Goal: Task Accomplishment & Management: Complete application form

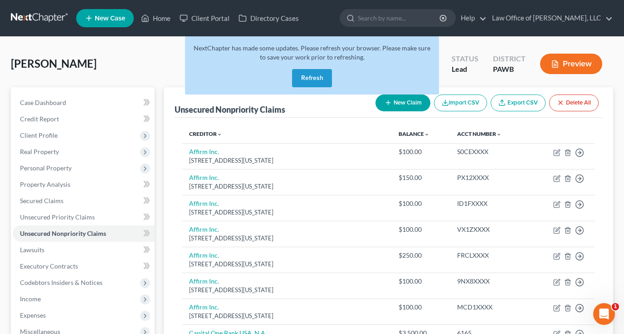
click at [315, 74] on button "Refresh" at bounding box center [312, 78] width 40 height 18
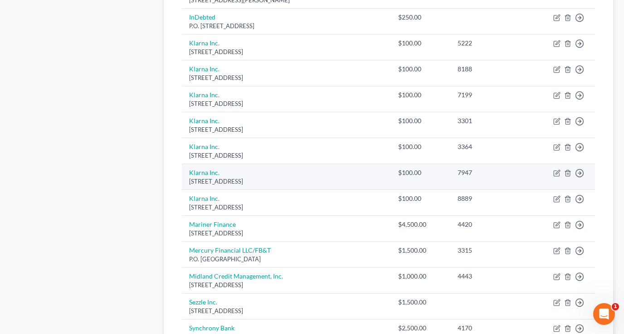
scroll to position [472, 0]
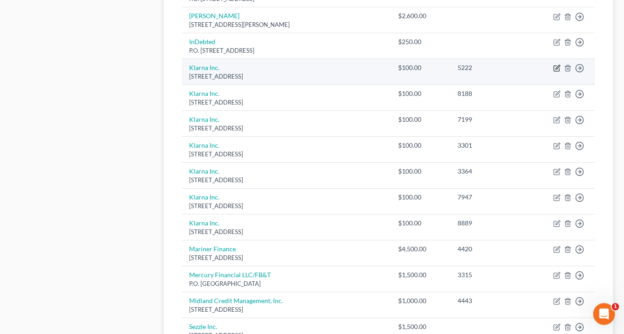
click at [557, 66] on icon "button" at bounding box center [557, 67] width 7 height 7
select select "36"
select select "0"
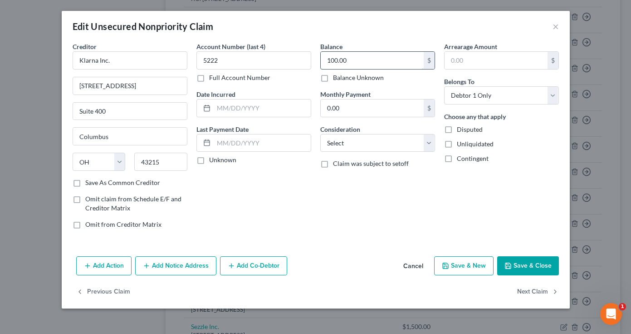
click at [330, 61] on input "100.00" at bounding box center [372, 60] width 103 height 17
type input "200.00"
click at [333, 78] on label "Balance Unknown" at bounding box center [358, 77] width 51 height 9
click at [337, 78] on input "Balance Unknown" at bounding box center [340, 76] width 6 height 6
checkbox input "true"
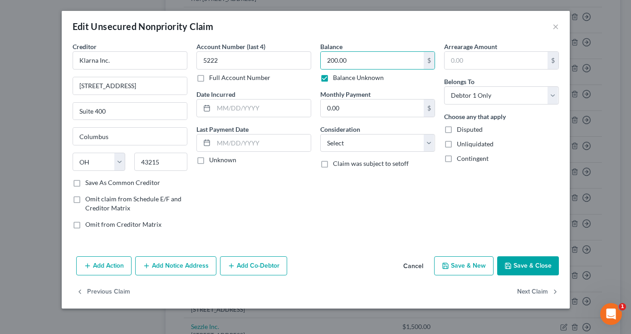
type input "0.00"
click at [333, 77] on label "Balance Unknown" at bounding box center [358, 77] width 51 height 9
click at [337, 77] on input "Balance Unknown" at bounding box center [340, 76] width 6 height 6
checkbox input "false"
drag, startPoint x: 341, startPoint y: 62, endPoint x: 310, endPoint y: 60, distance: 30.9
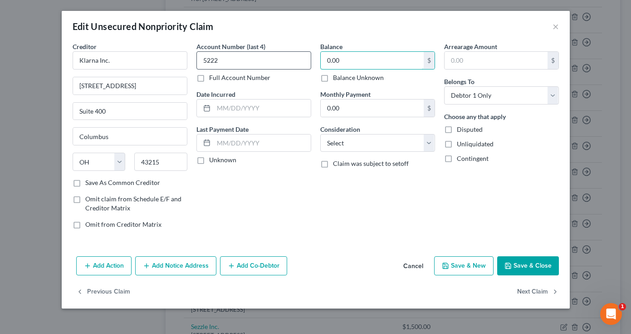
click at [310, 60] on div "Creditor * Klarna Inc. [STREET_ADDRESS][GEOGRAPHIC_DATA][US_STATE] CA CO [GEOGR…" at bounding box center [316, 139] width 496 height 194
type input "200.00"
click at [514, 266] on button "Save & Close" at bounding box center [528, 265] width 62 height 19
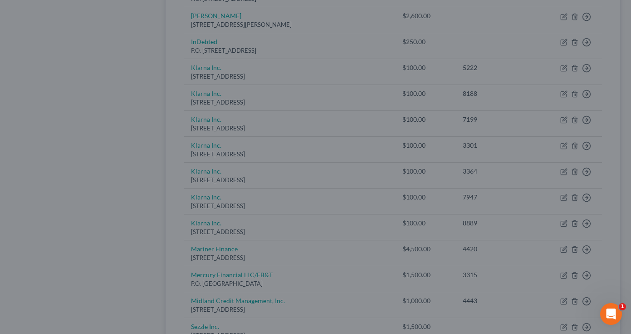
type input "0"
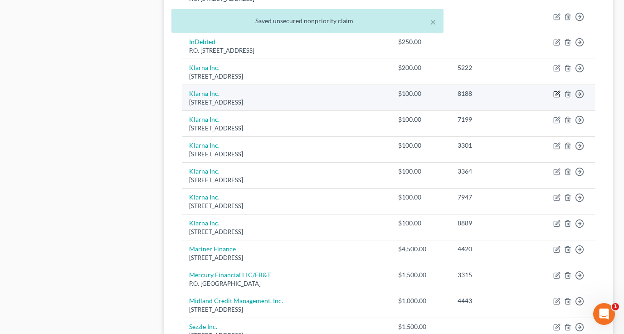
click at [559, 92] on icon "button" at bounding box center [557, 93] width 7 height 7
select select "36"
select select "0"
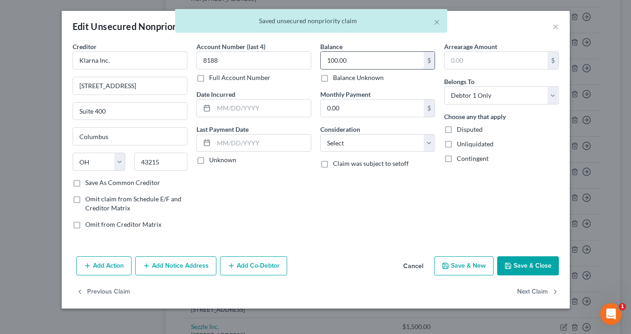
click at [330, 62] on input "100.00" at bounding box center [372, 60] width 103 height 17
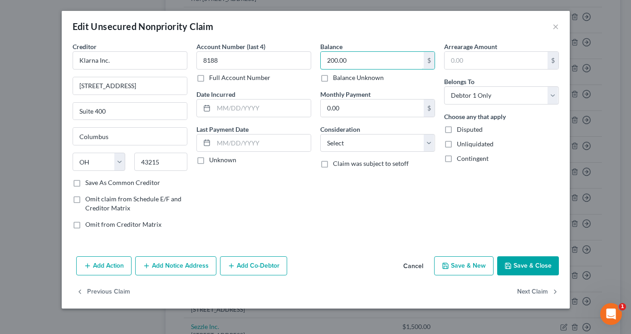
type input "200.00"
click at [529, 267] on button "Save & Close" at bounding box center [528, 265] width 62 height 19
type input "0"
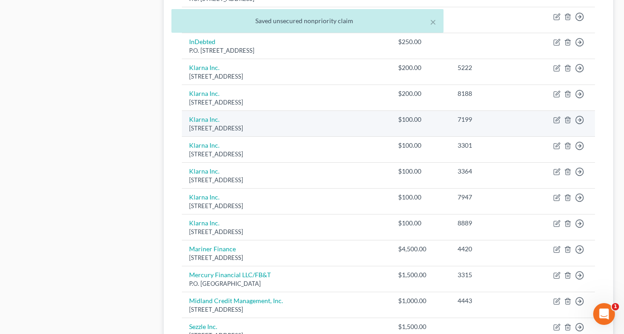
click at [554, 119] on td "Move to D Move to E Move to G Move to Notice Only" at bounding box center [563, 124] width 63 height 26
click at [556, 117] on icon "button" at bounding box center [558, 119] width 4 height 4
select select "36"
select select "0"
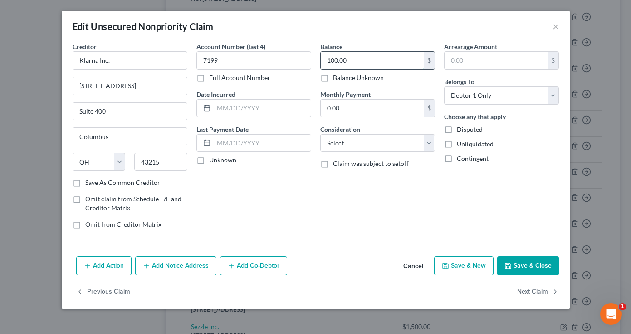
click at [329, 60] on input "100.00" at bounding box center [372, 60] width 103 height 17
type input "200.00"
click at [531, 270] on button "Save & Close" at bounding box center [528, 265] width 62 height 19
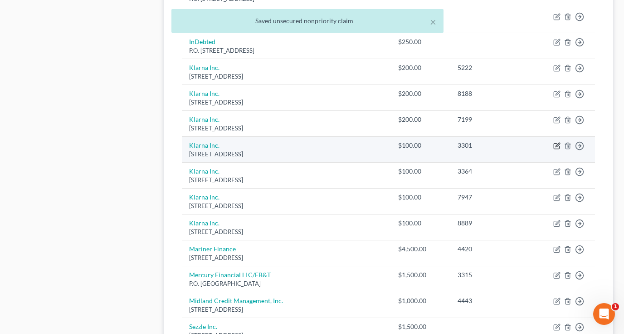
click at [557, 142] on icon "button" at bounding box center [557, 145] width 7 height 7
select select "36"
select select "0"
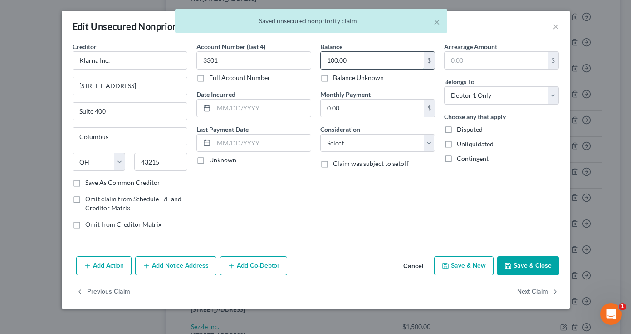
click at [329, 61] on input "100.00" at bounding box center [372, 60] width 103 height 17
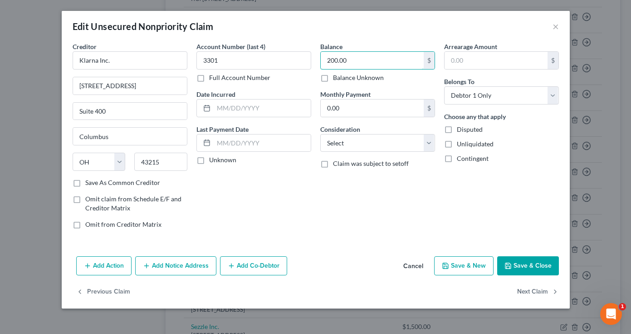
type input "200.00"
click at [520, 264] on button "Save & Close" at bounding box center [528, 265] width 62 height 19
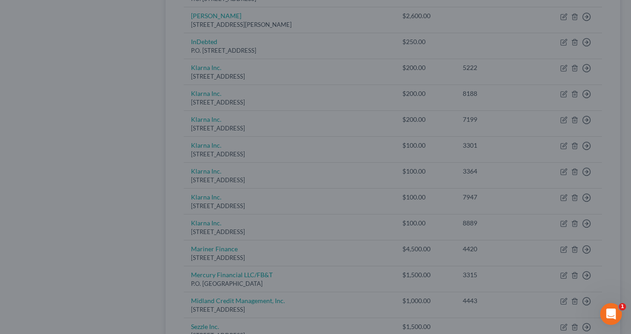
type input "0"
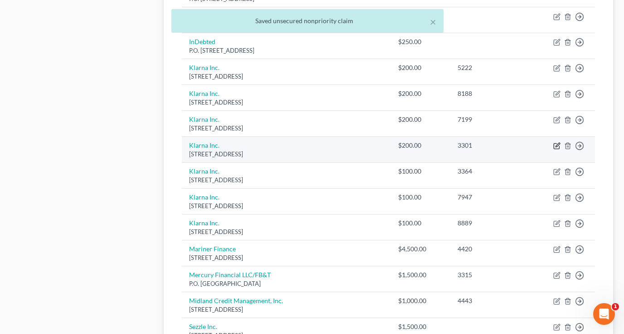
click at [557, 142] on icon "button" at bounding box center [557, 145] width 7 height 7
select select "36"
select select "0"
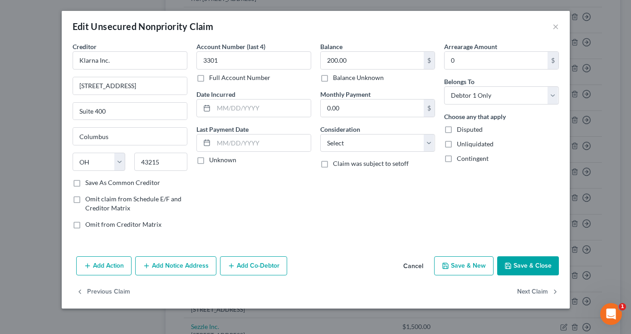
click at [421, 265] on button "Cancel" at bounding box center [413, 266] width 34 height 18
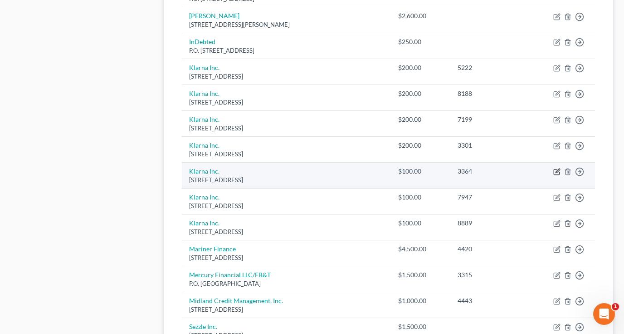
click at [557, 169] on icon "button" at bounding box center [558, 171] width 4 height 4
select select "36"
select select "0"
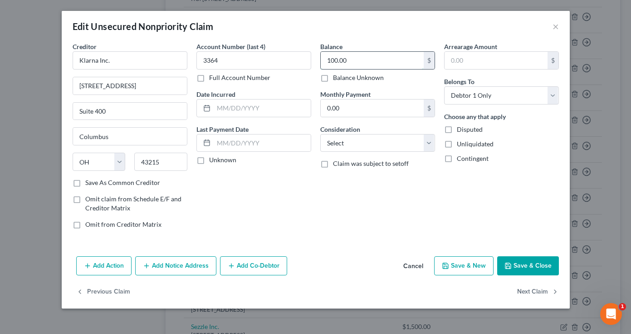
click at [330, 60] on input "100.00" at bounding box center [372, 60] width 103 height 17
type input "200.00"
click at [530, 267] on button "Save & Close" at bounding box center [528, 265] width 62 height 19
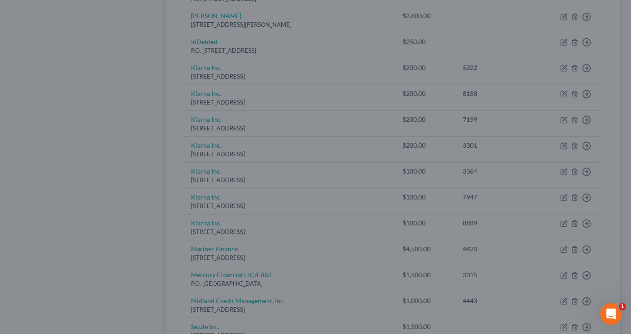
type input "0"
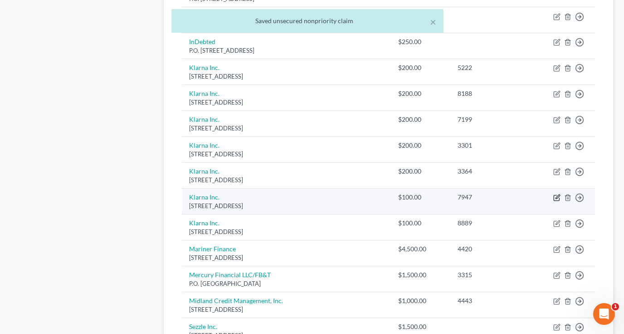
click at [559, 194] on icon "button" at bounding box center [557, 197] width 7 height 7
select select "36"
select select "0"
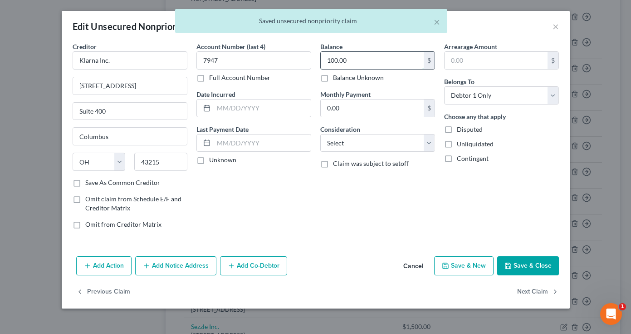
click at [330, 62] on input "100.00" at bounding box center [372, 60] width 103 height 17
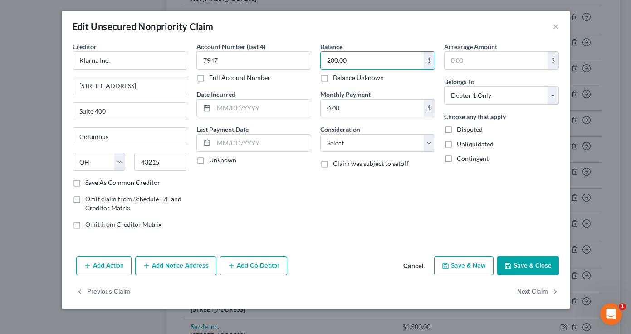
type input "200.00"
click at [529, 265] on button "Save & Close" at bounding box center [528, 265] width 62 height 19
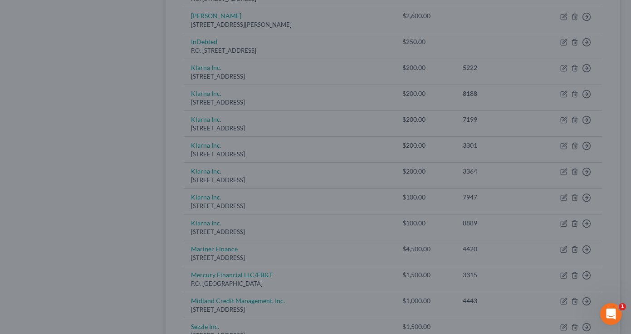
type input "0"
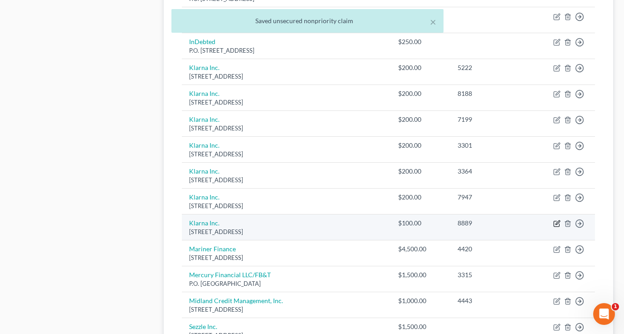
click at [557, 221] on icon "button" at bounding box center [558, 223] width 4 height 4
select select "36"
select select "0"
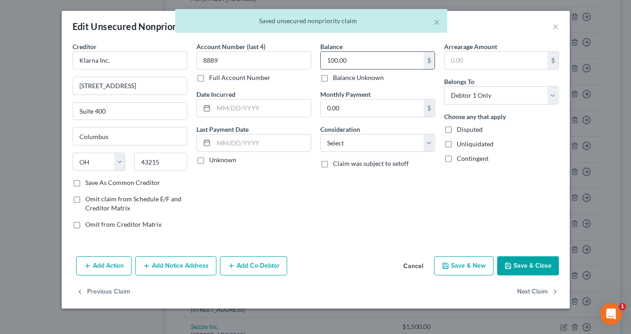
click at [330, 61] on input "100.00" at bounding box center [372, 60] width 103 height 17
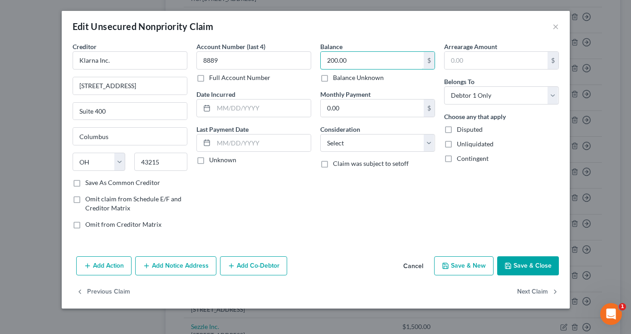
type input "200.00"
click at [527, 267] on button "Save & Close" at bounding box center [528, 265] width 62 height 19
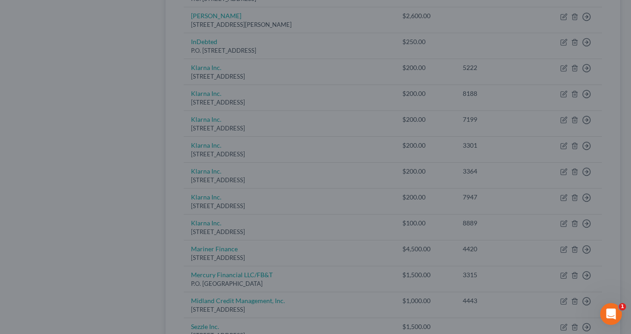
type input "0"
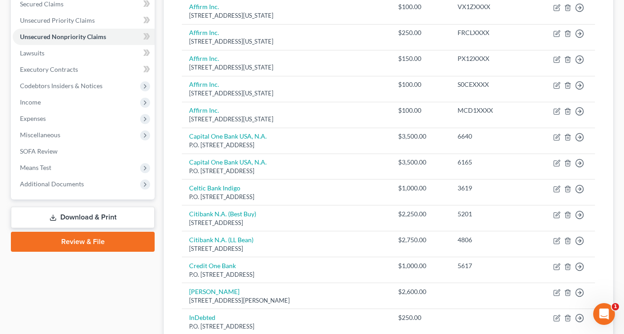
scroll to position [193, 0]
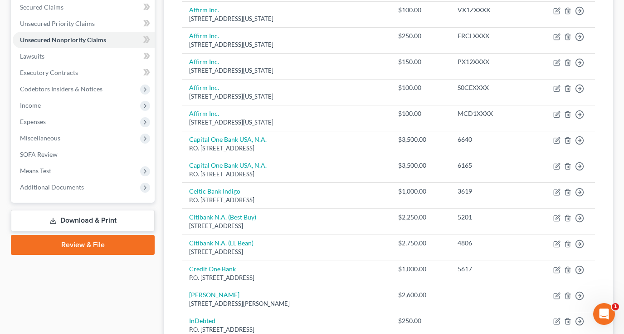
click at [87, 218] on link "Download & Print" at bounding box center [83, 220] width 144 height 21
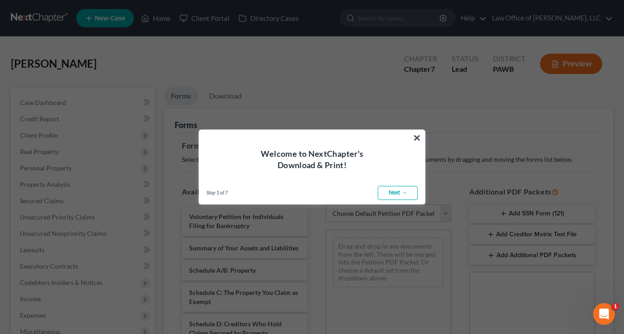
click at [398, 194] on link "Next →" at bounding box center [398, 193] width 40 height 15
select select "0"
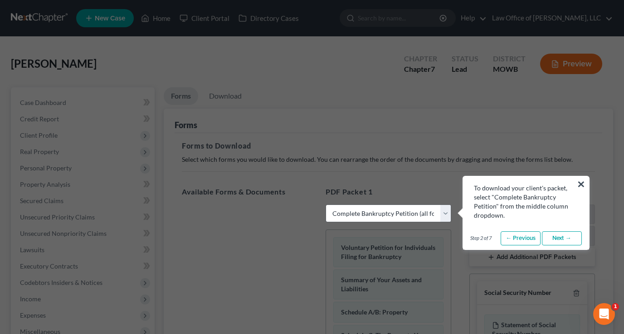
click at [563, 241] on link "Next →" at bounding box center [562, 238] width 40 height 15
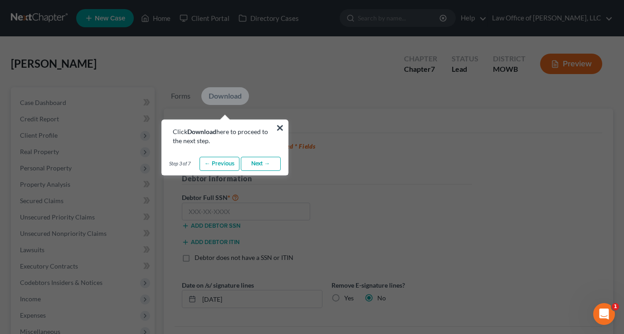
click at [265, 165] on link "Next →" at bounding box center [261, 164] width 40 height 15
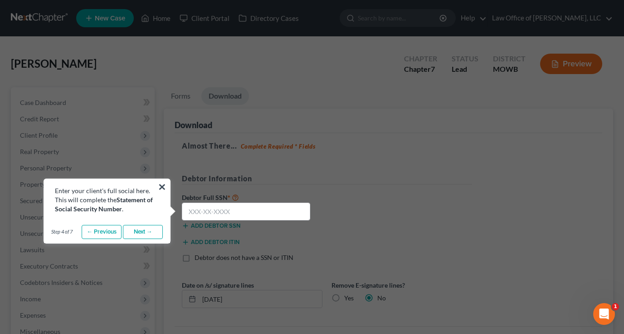
click at [141, 233] on link "Next →" at bounding box center [143, 232] width 40 height 15
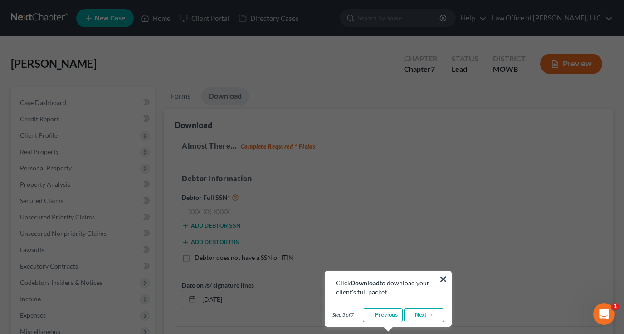
click at [419, 313] on link "Next →" at bounding box center [424, 315] width 40 height 15
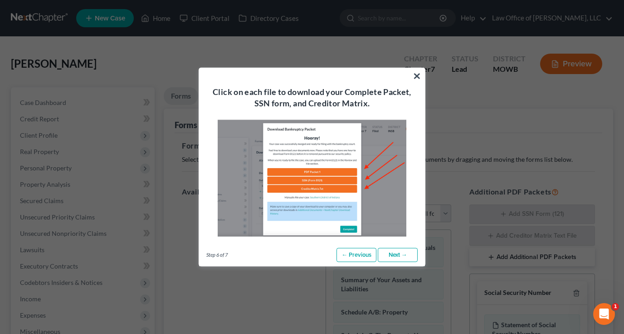
click at [395, 254] on link "Next →" at bounding box center [398, 254] width 40 height 15
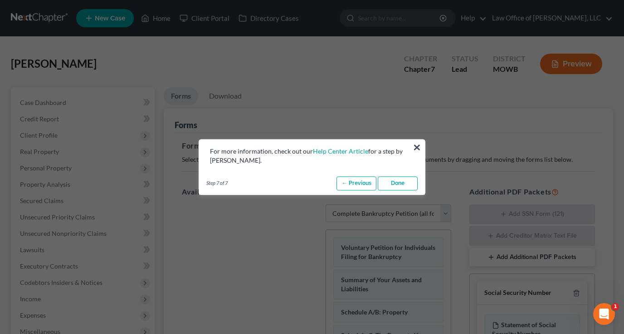
click at [403, 183] on link "Done" at bounding box center [398, 183] width 40 height 15
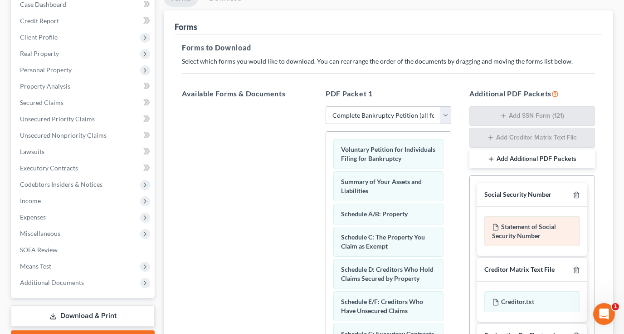
click at [526, 230] on div "Statement of Social Security Number" at bounding box center [533, 231] width 96 height 30
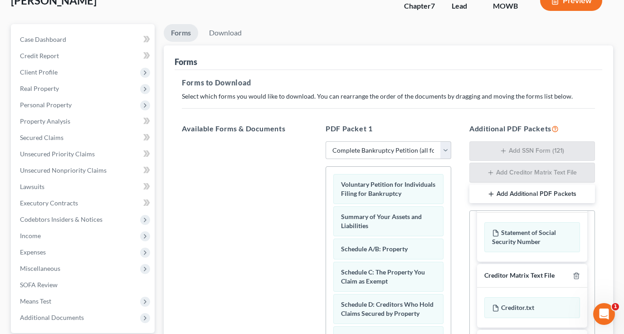
scroll to position [54, 0]
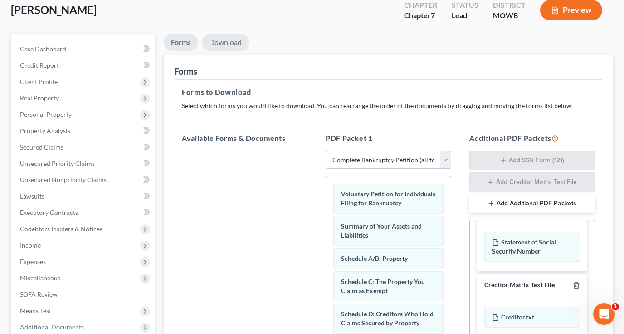
click at [224, 41] on link "Download" at bounding box center [225, 43] width 47 height 18
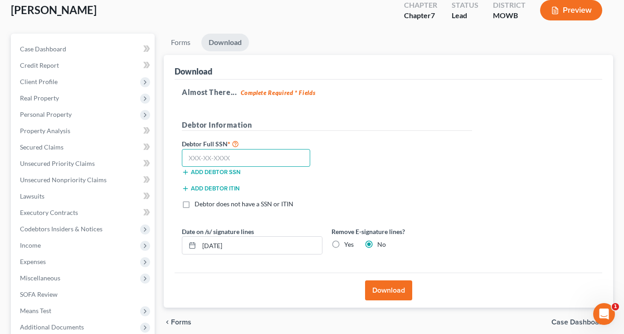
click at [269, 153] on input "text" at bounding box center [246, 158] width 128 height 18
type input "194-62-7070"
click at [447, 139] on div "Debtor Full SSN * 194-62-7070 Add debtor SSN" at bounding box center [327, 160] width 300 height 45
click at [388, 286] on button "Download" at bounding box center [388, 290] width 47 height 20
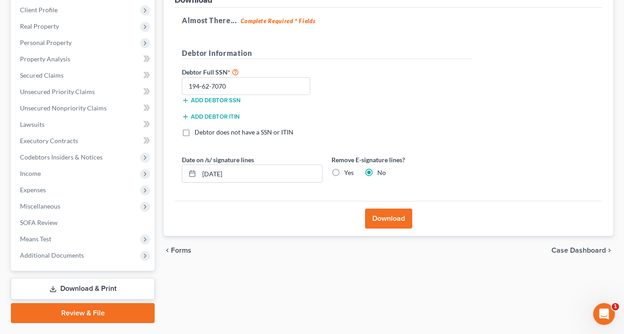
scroll to position [131, 0]
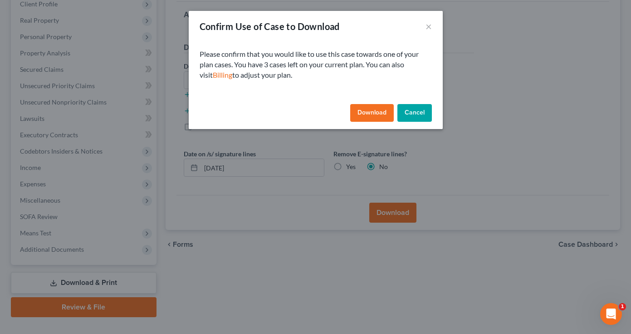
click at [372, 113] on button "Download" at bounding box center [372, 113] width 44 height 18
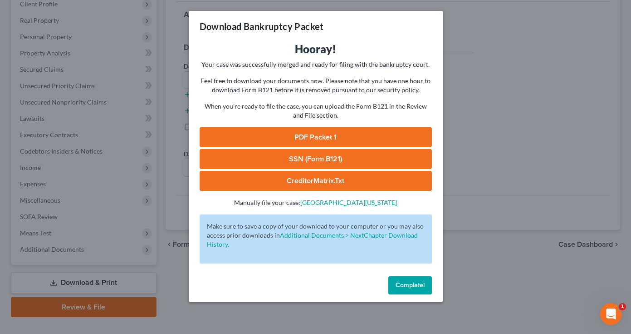
click at [319, 136] on link "PDF Packet 1" at bounding box center [316, 137] width 232 height 20
click at [317, 158] on link "SSN (Form B121)" at bounding box center [316, 159] width 232 height 20
click at [328, 182] on link "CreditorMatrix.txt" at bounding box center [316, 181] width 232 height 20
click at [497, 119] on div "Download Bankruptcy Packet Hooray! Your case was successfully merged and ready …" at bounding box center [315, 167] width 631 height 334
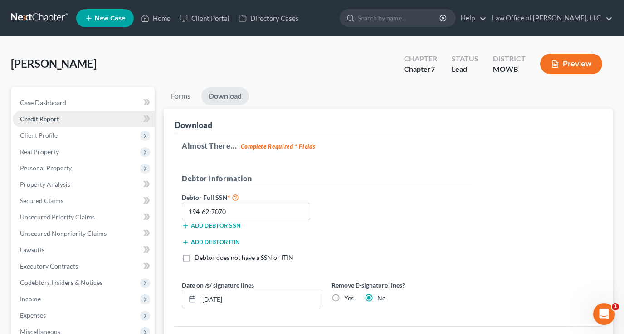
scroll to position [0, 0]
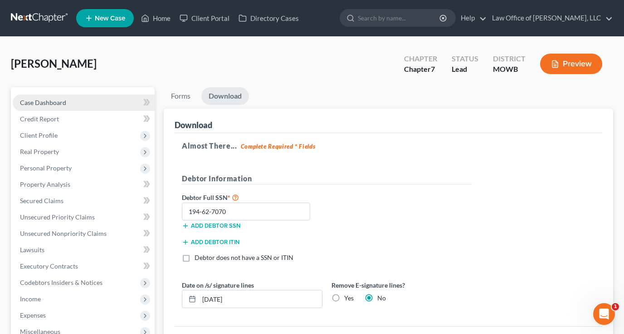
click at [50, 100] on span "Case Dashboard" at bounding box center [43, 102] width 46 height 8
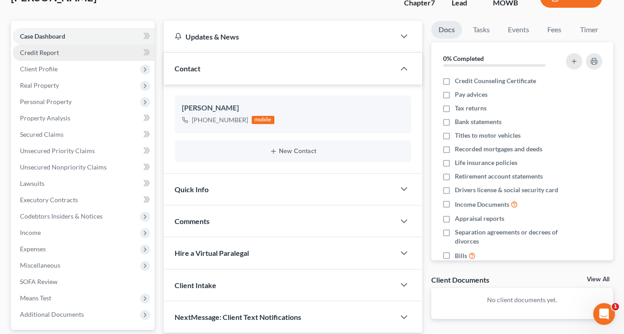
scroll to position [65, 0]
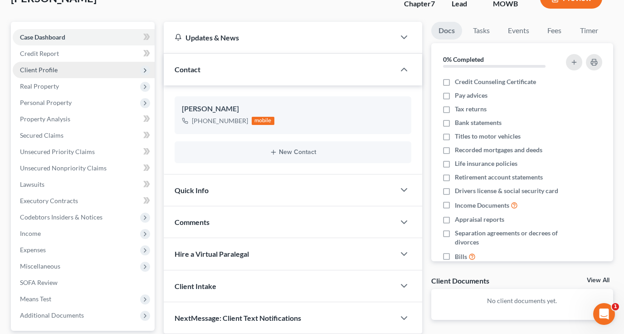
click at [52, 67] on span "Client Profile" at bounding box center [39, 70] width 38 height 8
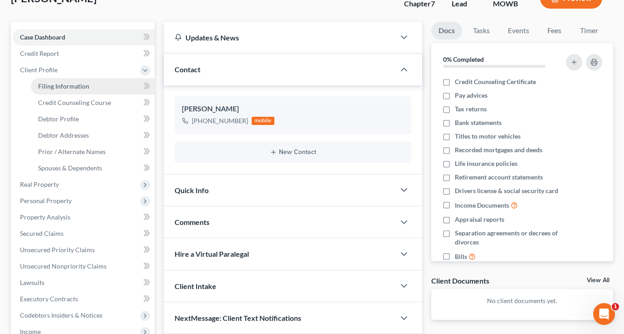
click at [84, 84] on span "Filing Information" at bounding box center [63, 86] width 51 height 8
select select "1"
select select "0"
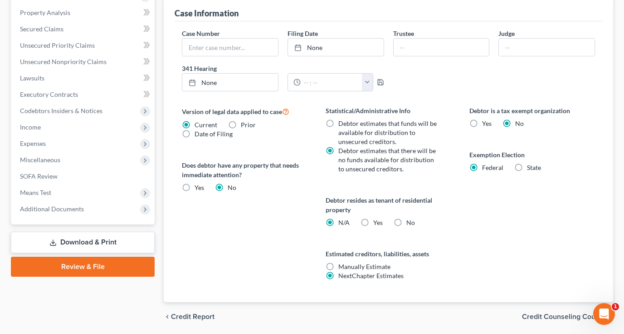
scroll to position [275, 0]
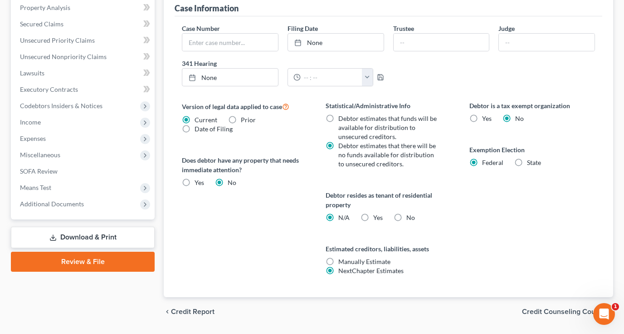
click at [374, 216] on label "Yes Yes" at bounding box center [379, 217] width 10 height 9
click at [377, 216] on input "Yes Yes" at bounding box center [380, 216] width 6 height 6
radio input "true"
radio input "false"
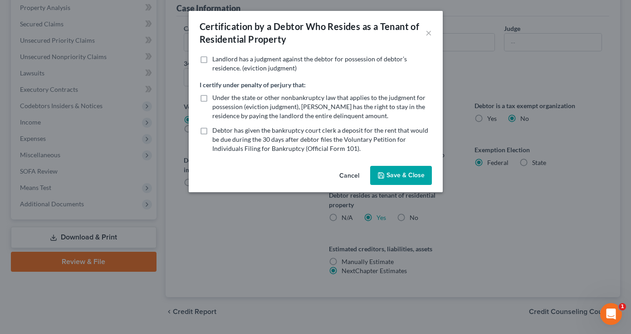
click at [405, 178] on button "Save & Close" at bounding box center [401, 175] width 62 height 19
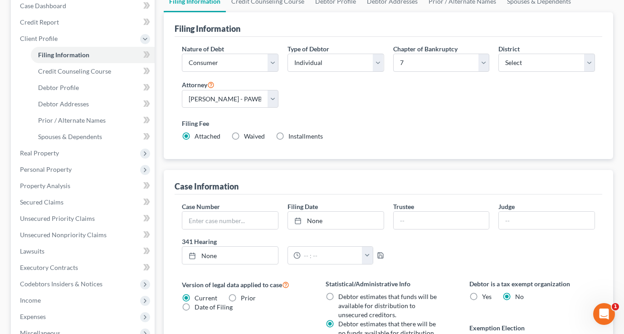
scroll to position [94, 0]
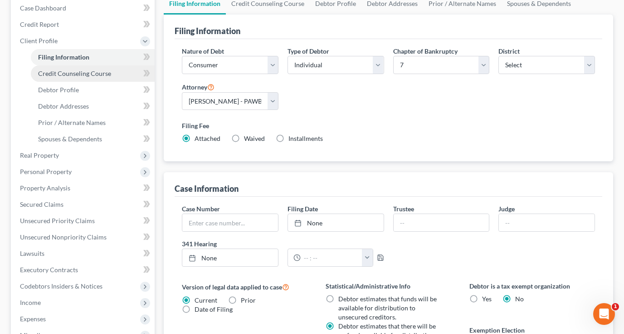
click at [92, 76] on span "Credit Counseling Course" at bounding box center [74, 73] width 73 height 8
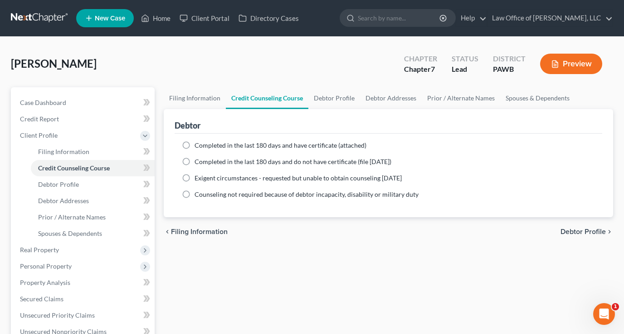
click at [195, 146] on label "Completed in the last 180 days and have certificate (attached)" at bounding box center [281, 145] width 172 height 9
click at [198, 146] on input "Completed in the last 180 days and have certificate (attached)" at bounding box center [201, 144] width 6 height 6
radio input "true"
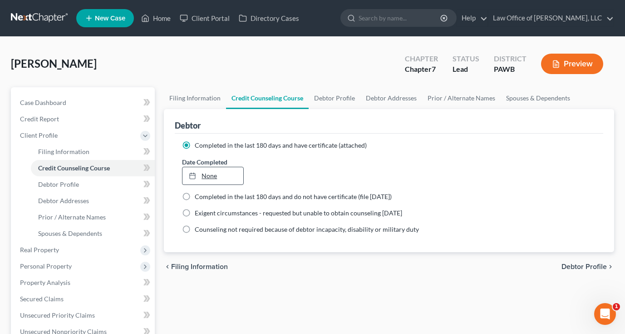
click at [231, 176] on link "None" at bounding box center [212, 175] width 60 height 17
click at [342, 167] on div "Date Completed [DATE] close Date [DATE] Time 12:00 AM chevron_left [DATE] chevr…" at bounding box center [388, 171] width 423 height 28
click at [577, 264] on span "Debtor Profile" at bounding box center [583, 266] width 45 height 7
select select "0"
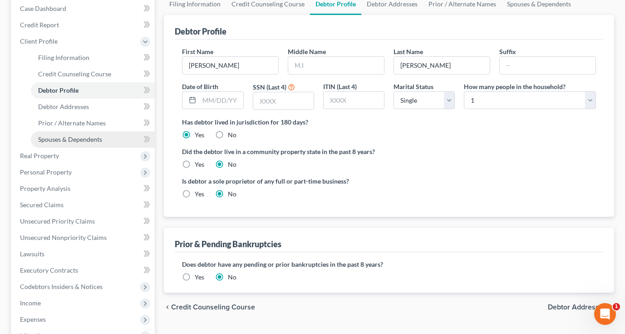
scroll to position [95, 0]
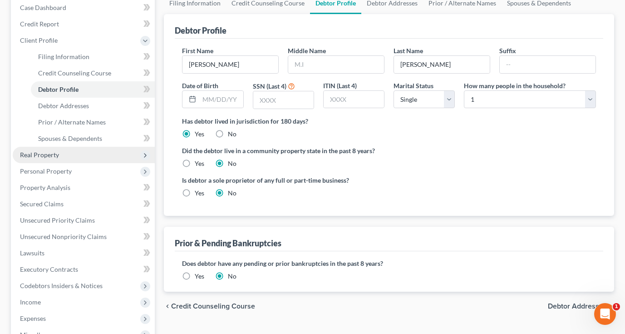
click at [53, 155] on span "Real Property" at bounding box center [39, 155] width 39 height 8
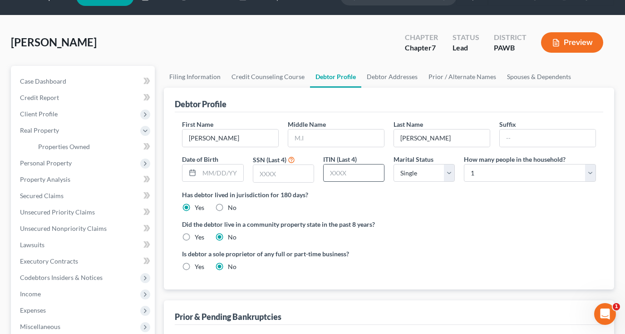
scroll to position [20, 0]
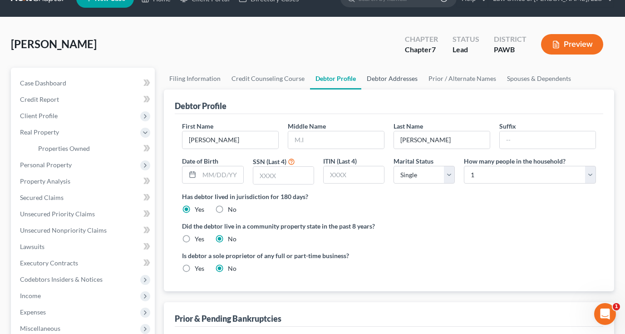
click at [393, 79] on link "Debtor Addresses" at bounding box center [392, 79] width 62 height 22
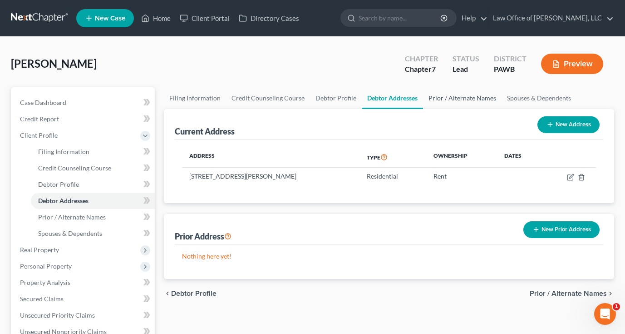
click at [458, 100] on link "Prior / Alternate Names" at bounding box center [462, 98] width 79 height 22
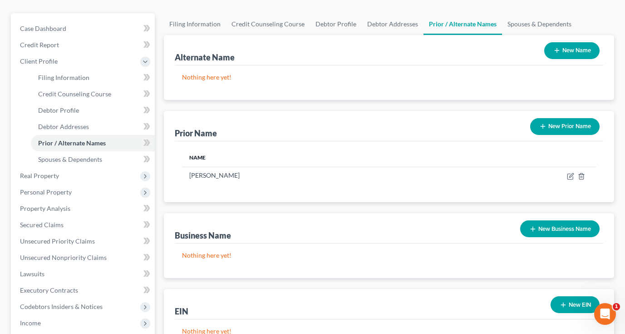
scroll to position [8, 0]
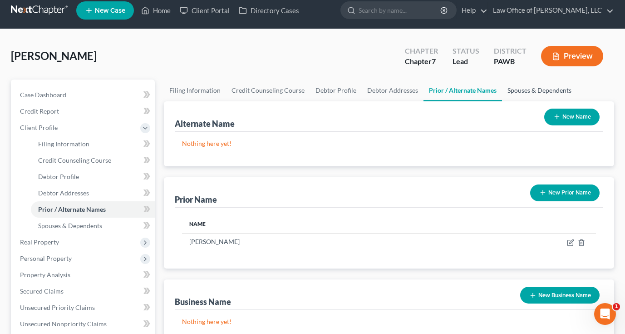
click at [538, 89] on link "Spouses & Dependents" at bounding box center [539, 90] width 75 height 22
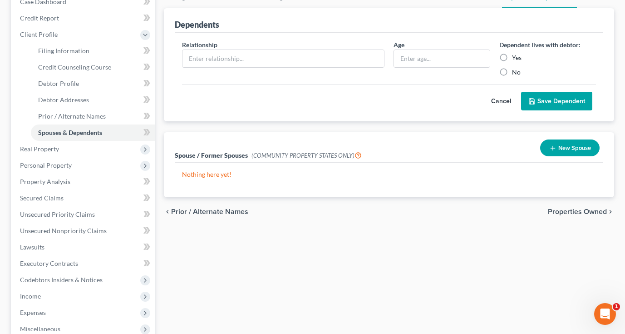
scroll to position [101, 0]
click at [559, 209] on span "Properties Owned" at bounding box center [577, 210] width 59 height 7
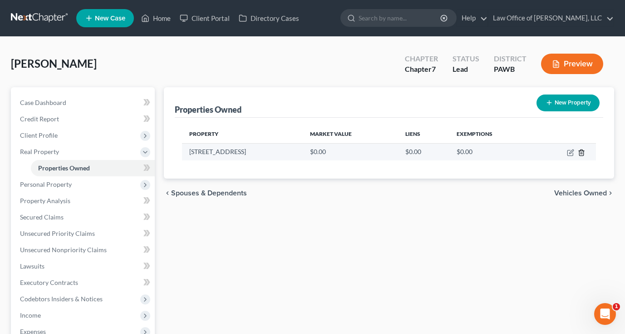
click at [582, 152] on line "button" at bounding box center [582, 153] width 0 height 2
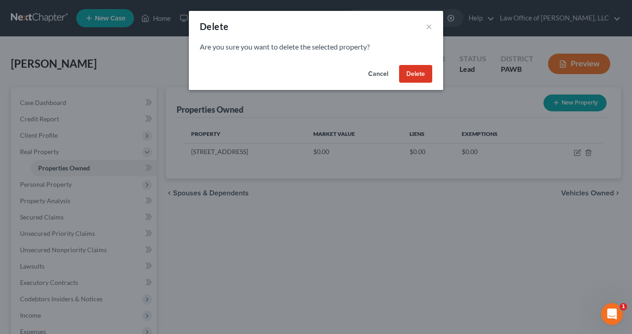
click at [419, 71] on button "Delete" at bounding box center [415, 74] width 33 height 18
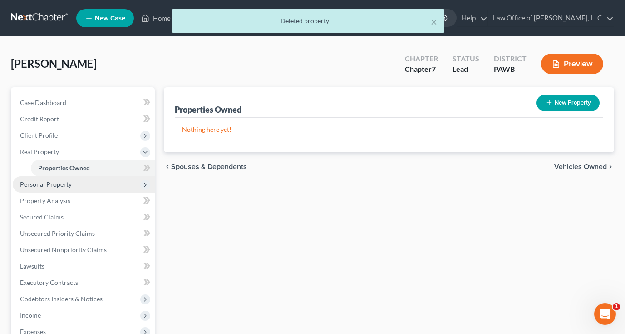
click at [57, 181] on span "Personal Property" at bounding box center [46, 184] width 52 height 8
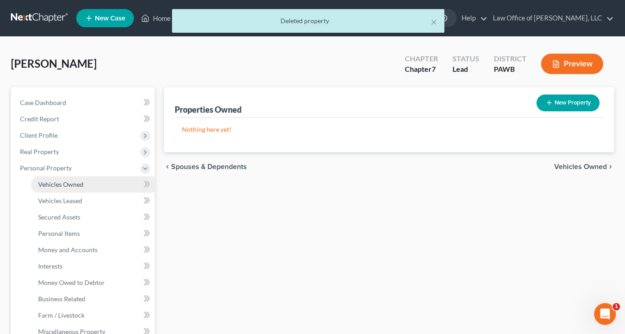
click at [87, 185] on link "Vehicles Owned" at bounding box center [93, 184] width 124 height 16
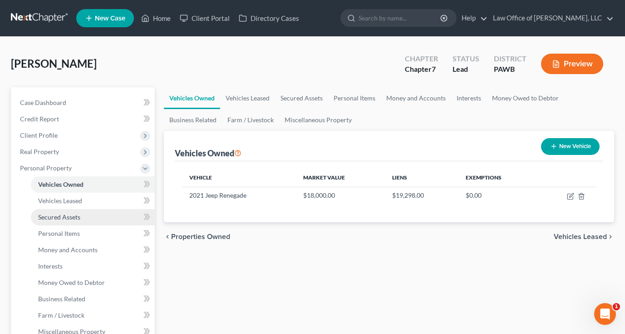
click at [74, 218] on span "Secured Assets" at bounding box center [59, 217] width 42 height 8
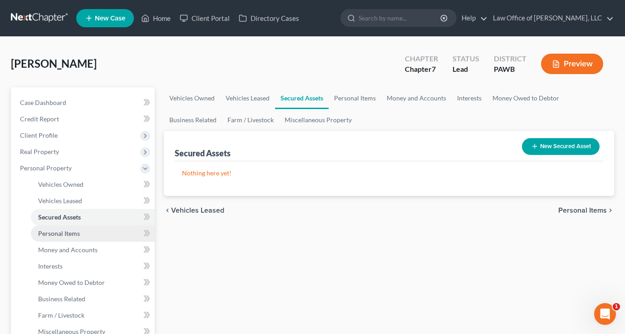
click at [69, 232] on span "Personal Items" at bounding box center [59, 233] width 42 height 8
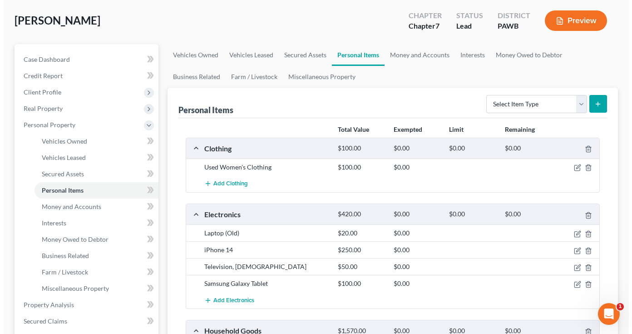
scroll to position [49, 0]
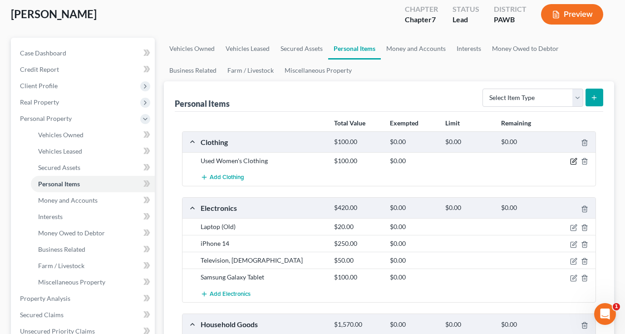
click at [574, 160] on icon "button" at bounding box center [573, 160] width 7 height 7
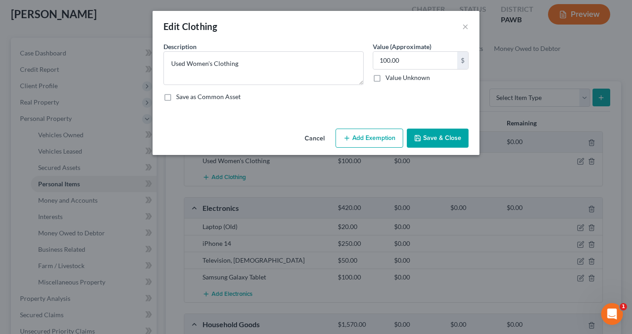
click at [379, 131] on button "Add Exemption" at bounding box center [369, 137] width 68 height 19
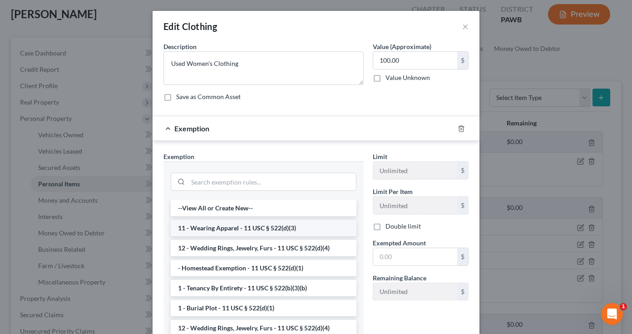
click at [275, 231] on li "11 - Wearing Apparel - 11 USC § 522(d)(3)" at bounding box center [264, 228] width 186 height 16
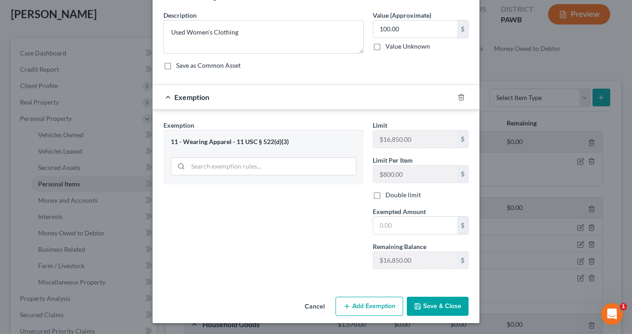
scroll to position [31, 0]
drag, startPoint x: 393, startPoint y: 221, endPoint x: 347, endPoint y: 222, distance: 45.4
click at [347, 222] on div "Exemption Set must be selected for CA. Exemption * 11 - Wearing Apparel - 11 US…" at bounding box center [316, 198] width 314 height 156
type input "100"
click at [429, 303] on button "Save & Close" at bounding box center [438, 305] width 62 height 19
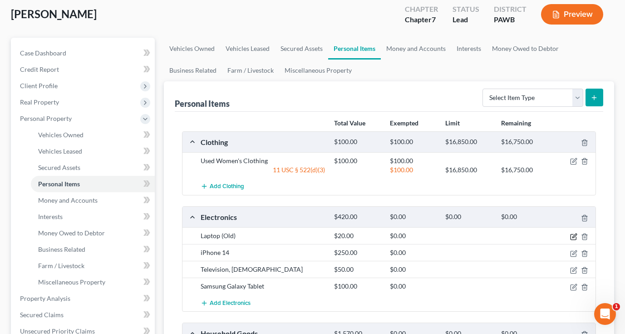
click at [573, 236] on icon "button" at bounding box center [573, 236] width 7 height 7
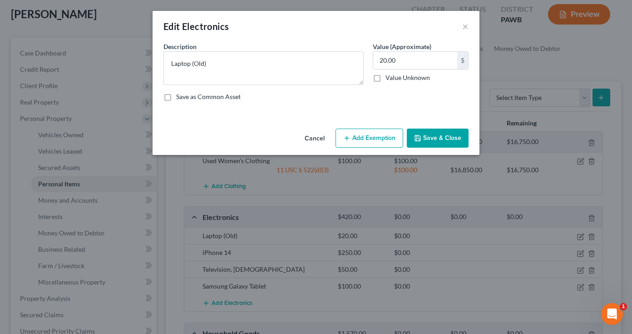
click at [388, 137] on button "Add Exemption" at bounding box center [369, 137] width 68 height 19
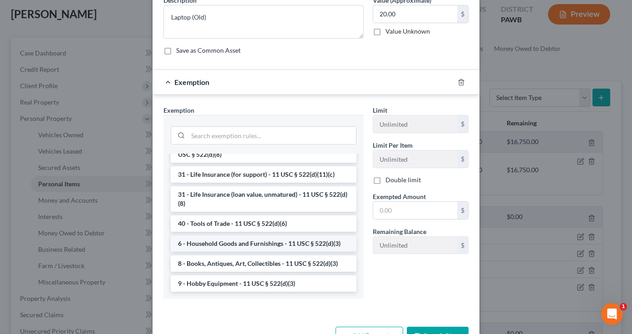
scroll to position [730, 0]
click at [272, 222] on li "40 - Tools of Trade - 11 USC § 522(d)(6)" at bounding box center [264, 223] width 186 height 16
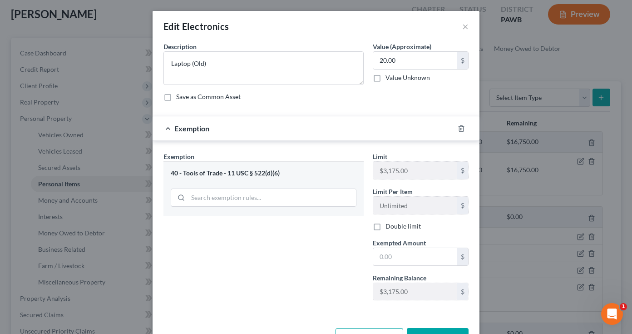
scroll to position [0, 0]
click at [421, 259] on input "text" at bounding box center [415, 256] width 84 height 17
type input "20"
click at [314, 272] on div "Exemption Set must be selected for CA. Exemption * 40 - Tools of Trade - 11 USC…" at bounding box center [263, 230] width 209 height 156
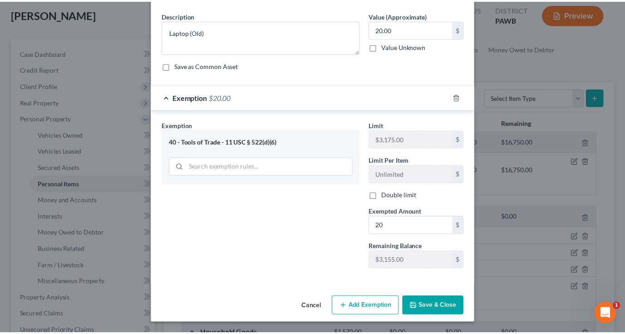
scroll to position [31, 0]
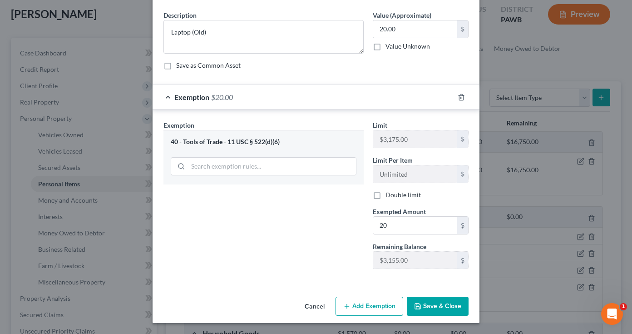
click at [426, 309] on button "Save & Close" at bounding box center [438, 305] width 62 height 19
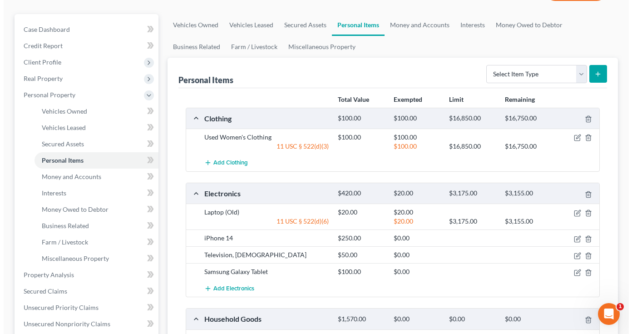
scroll to position [84, 0]
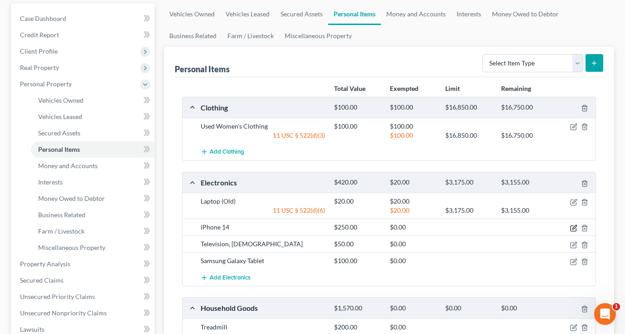
click at [574, 226] on icon "button" at bounding box center [574, 227] width 4 height 4
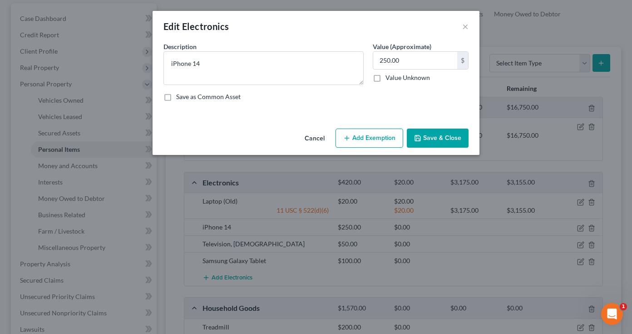
click at [373, 139] on button "Add Exemption" at bounding box center [369, 137] width 68 height 19
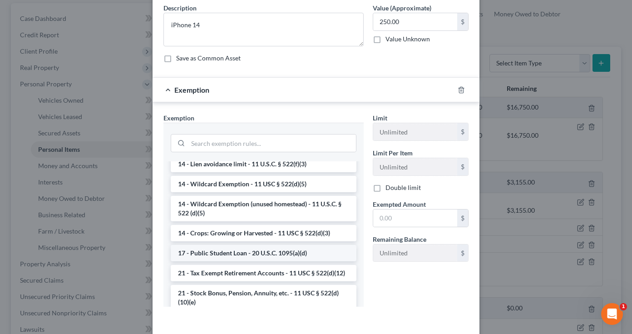
scroll to position [164, 0]
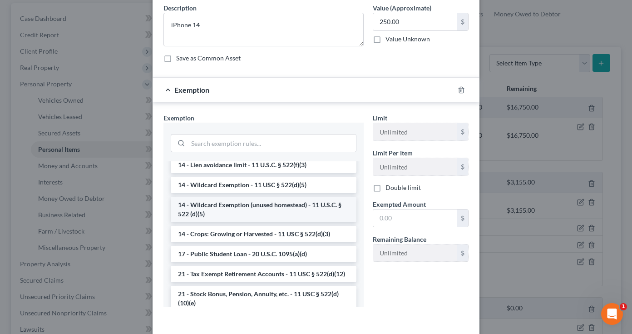
click at [280, 206] on li "14 - Wildcard Exemption (unused homestead) - 11 U.S.C. § 522 (d)(5)" at bounding box center [264, 209] width 186 height 25
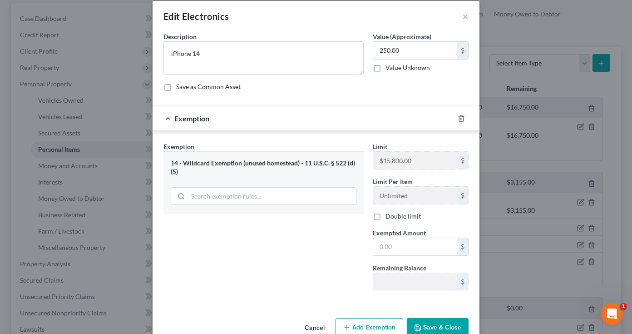
scroll to position [3, 0]
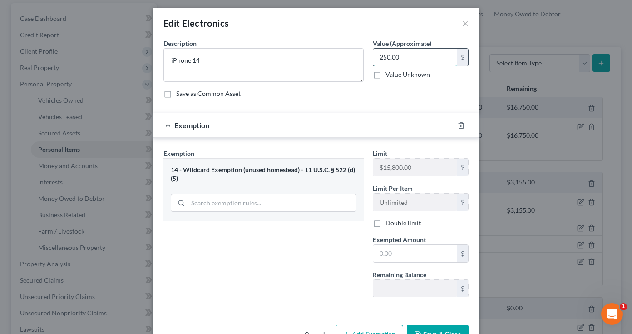
click at [379, 58] on input "250.00" at bounding box center [415, 57] width 84 height 17
type input "350.00"
click at [398, 94] on div "Save as Common Asset" at bounding box center [315, 93] width 305 height 9
click at [419, 255] on input "text" at bounding box center [415, 253] width 84 height 17
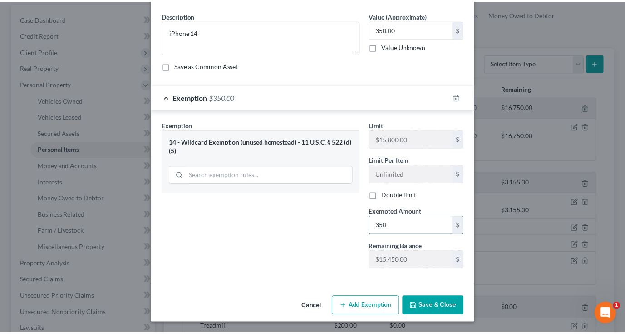
scroll to position [31, 0]
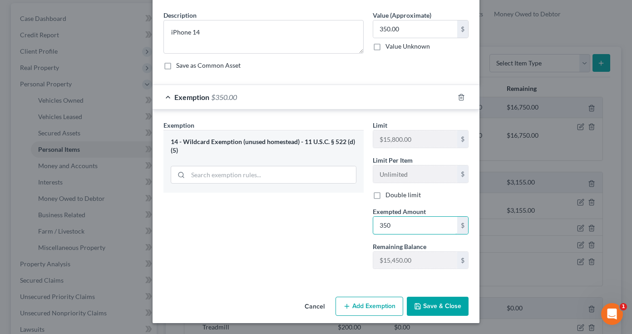
type input "350"
click at [420, 307] on button "Save & Close" at bounding box center [438, 305] width 62 height 19
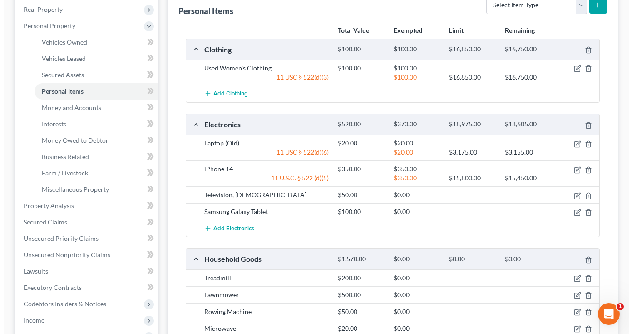
scroll to position [143, 0]
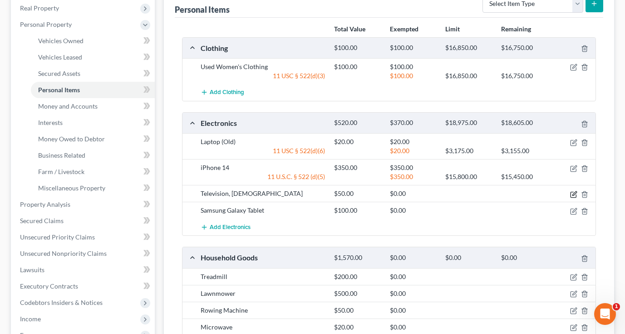
click at [573, 192] on icon "button" at bounding box center [573, 194] width 7 height 7
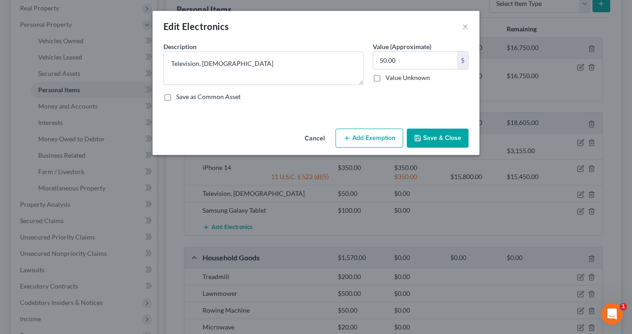
click at [394, 133] on button "Add Exemption" at bounding box center [369, 137] width 68 height 19
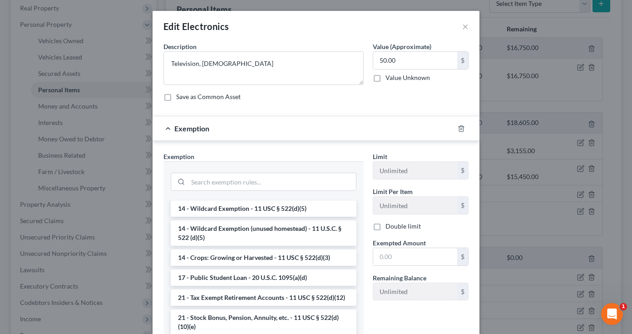
scroll to position [180, 0]
click at [284, 239] on li "14 - Wildcard Exemption (unused homestead) - 11 U.S.C. § 522 (d)(5)" at bounding box center [264, 232] width 186 height 25
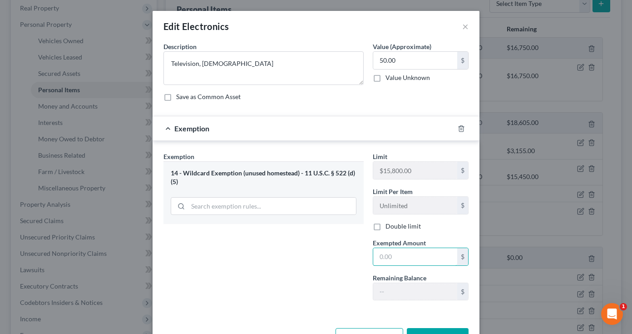
drag, startPoint x: 398, startPoint y: 253, endPoint x: 354, endPoint y: 255, distance: 43.6
click at [354, 255] on div "Exemption Set must be selected for CA. Exemption * 14 - Wildcard Exemption (unu…" at bounding box center [316, 230] width 314 height 156
type input "50"
click at [297, 282] on div "Exemption Set must be selected for CA. Exemption * 14 - Wildcard Exemption (unu…" at bounding box center [263, 230] width 209 height 156
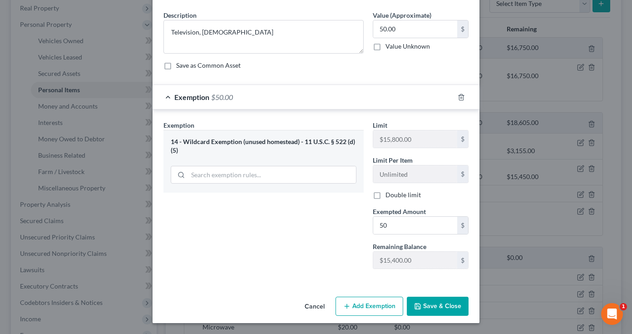
scroll to position [31, 0]
click at [431, 302] on button "Save & Close" at bounding box center [438, 305] width 62 height 19
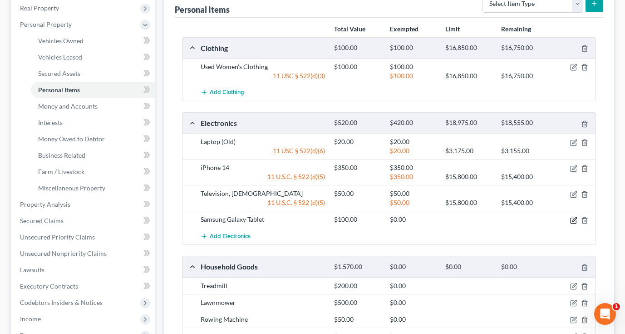
click at [574, 220] on icon "button" at bounding box center [573, 219] width 7 height 7
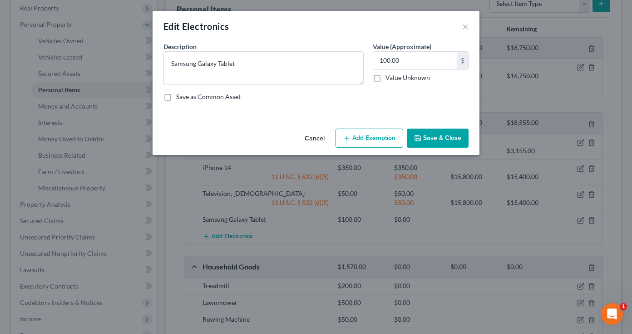
click at [393, 138] on button "Add Exemption" at bounding box center [369, 137] width 68 height 19
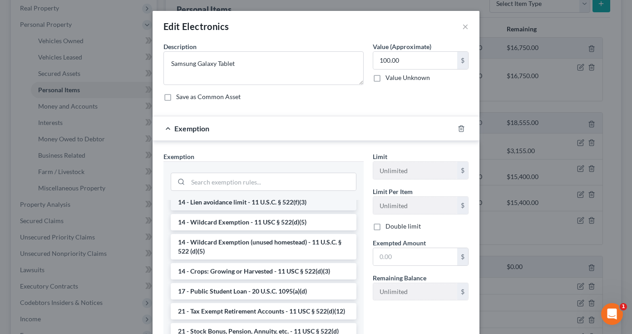
scroll to position [167, 0]
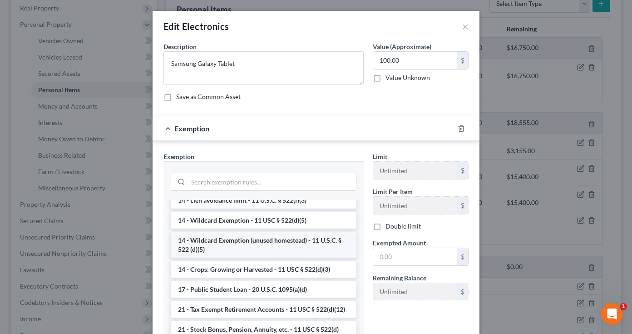
click at [310, 247] on li "14 - Wildcard Exemption (unused homestead) - 11 U.S.C. § 522 (d)(5)" at bounding box center [264, 244] width 186 height 25
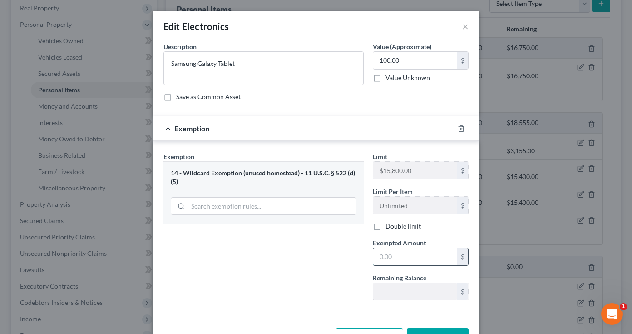
click at [406, 260] on input "text" at bounding box center [415, 256] width 84 height 17
type input "100"
click at [320, 290] on div "Exemption Set must be selected for CA. Exemption * 14 - Wildcard Exemption (unu…" at bounding box center [263, 230] width 209 height 156
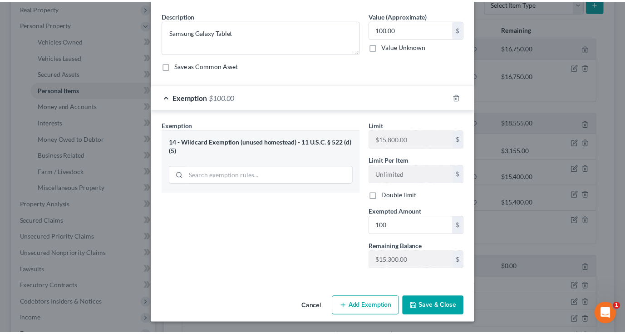
scroll to position [31, 0]
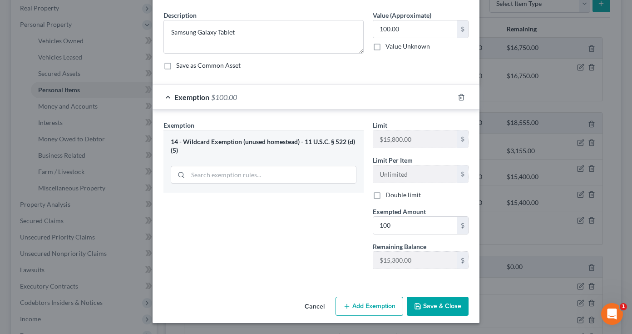
click at [433, 304] on button "Save & Close" at bounding box center [438, 305] width 62 height 19
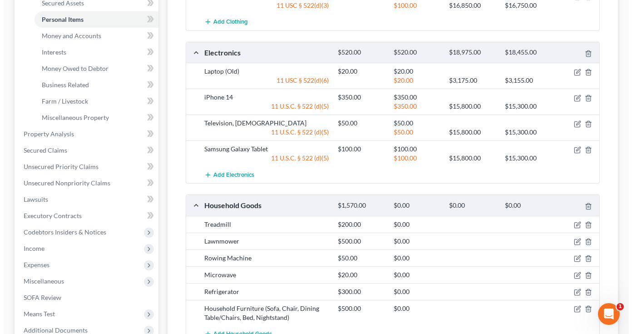
scroll to position [268, 0]
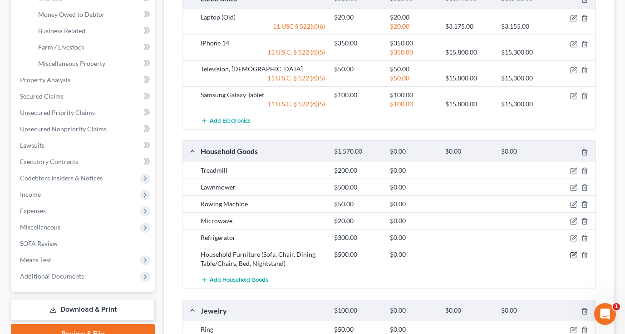
click at [572, 256] on icon "button" at bounding box center [574, 253] width 4 height 4
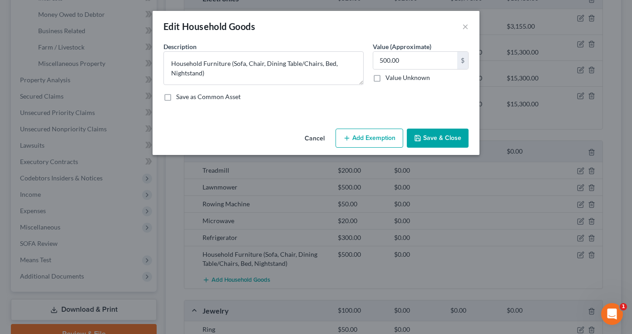
click at [385, 138] on button "Add Exemption" at bounding box center [369, 137] width 68 height 19
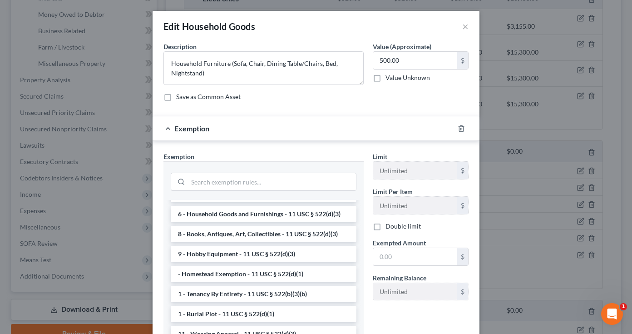
scroll to position [33, 0]
click at [293, 218] on li "6 - Household Goods and Furnishings - 11 USC § 522(d)(3)" at bounding box center [264, 214] width 186 height 16
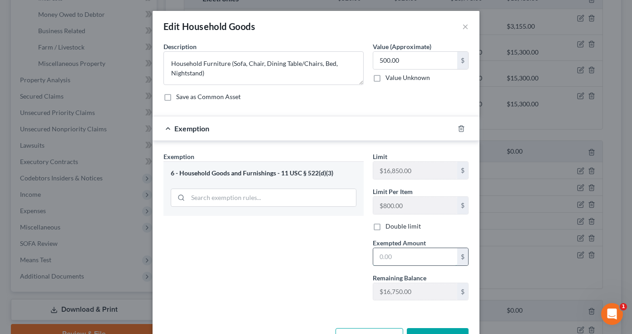
click at [399, 256] on input "text" at bounding box center [415, 256] width 84 height 17
type input "500"
click at [314, 272] on div "Exemption Set must be selected for CA. Exemption * 6 - Household Goods and Furn…" at bounding box center [263, 230] width 209 height 156
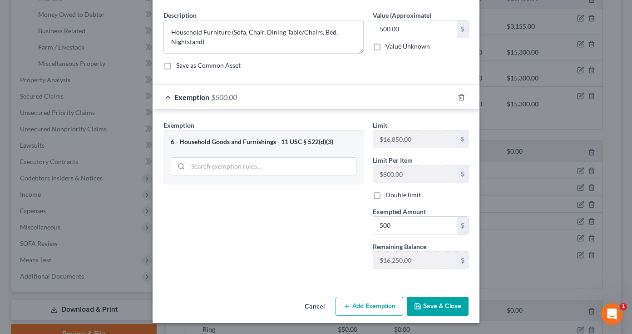
scroll to position [31, 0]
click at [423, 304] on button "Save & Close" at bounding box center [438, 305] width 62 height 19
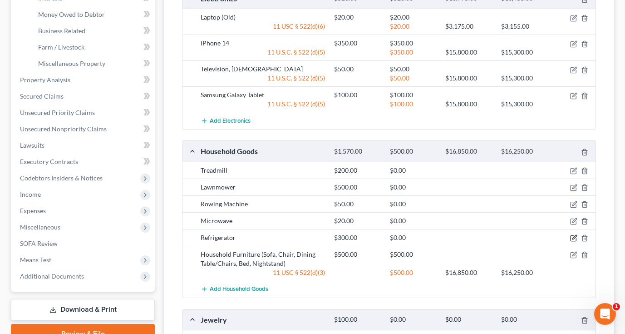
click at [573, 237] on icon "button" at bounding box center [573, 237] width 7 height 7
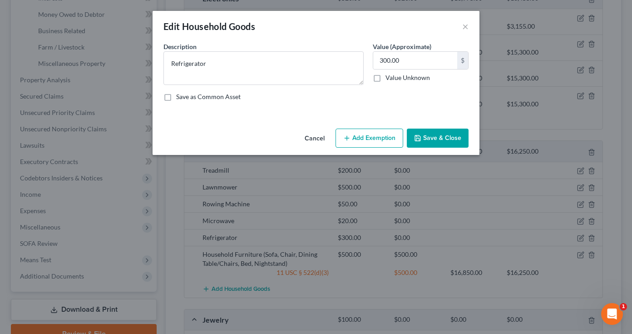
click at [387, 138] on button "Add Exemption" at bounding box center [369, 137] width 68 height 19
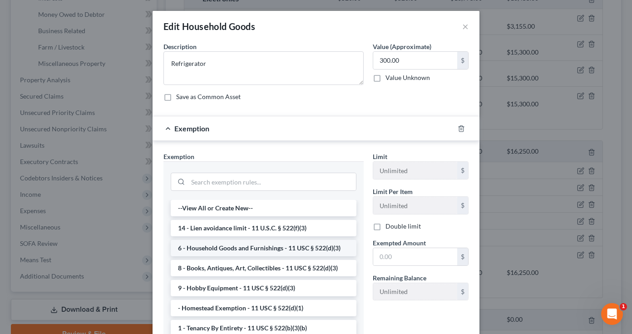
click at [290, 254] on li "6 - Household Goods and Furnishings - 11 USC § 522(d)(3)" at bounding box center [264, 248] width 186 height 16
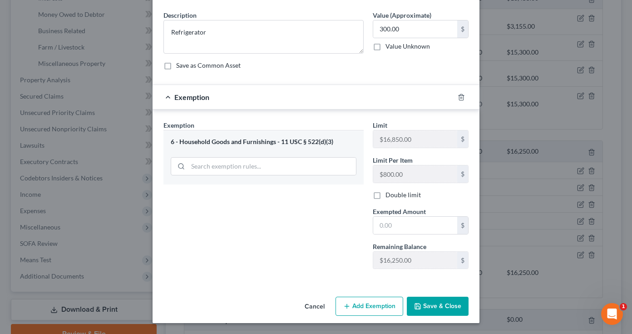
click at [386, 302] on button "Add Exemption" at bounding box center [369, 305] width 68 height 19
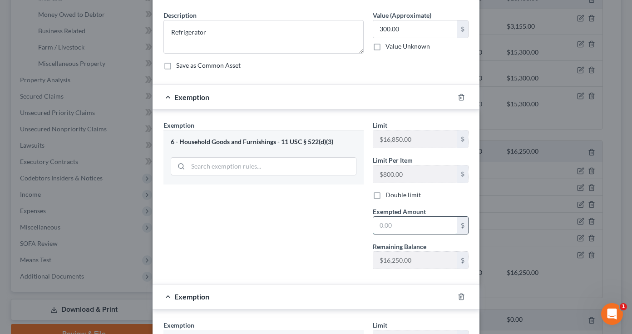
click at [401, 223] on input "text" at bounding box center [415, 224] width 84 height 17
type input "300"
click at [310, 224] on div "Exemption Set must be selected for CA. Exemption * 6 - Household Goods and Furn…" at bounding box center [263, 198] width 209 height 156
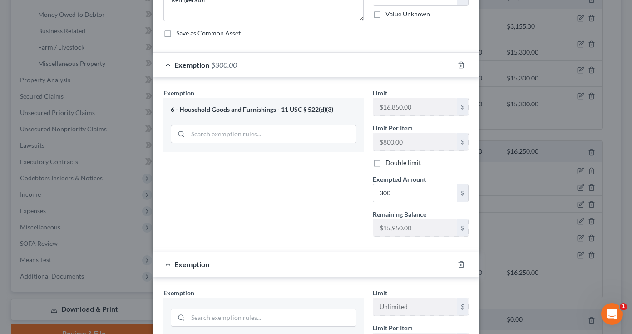
scroll to position [62, 0]
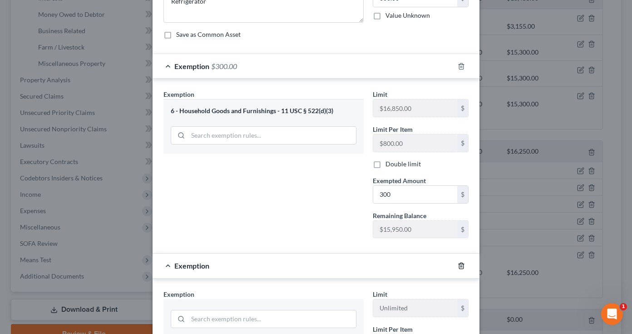
click at [457, 265] on icon "button" at bounding box center [460, 265] width 7 height 7
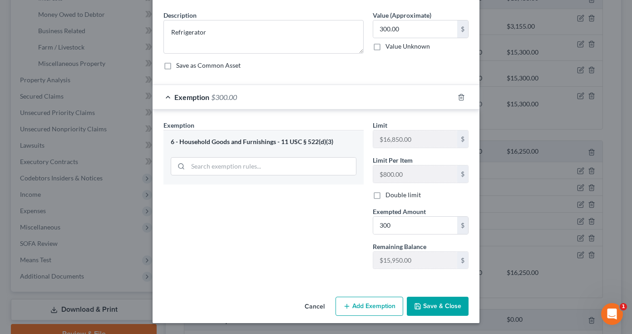
scroll to position [31, 0]
click at [431, 309] on button "Save & Close" at bounding box center [438, 305] width 62 height 19
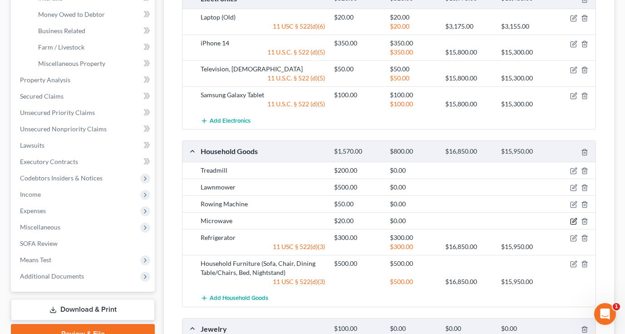
click at [573, 220] on icon "button" at bounding box center [573, 220] width 7 height 7
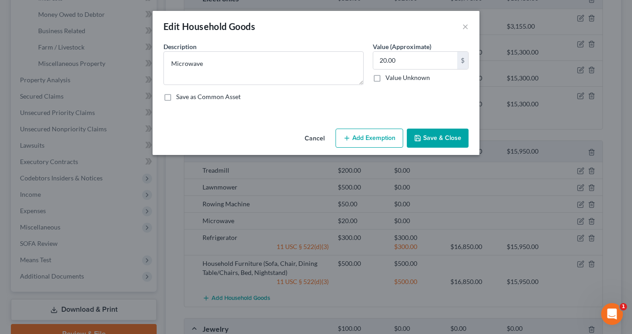
click at [388, 139] on button "Add Exemption" at bounding box center [369, 137] width 68 height 19
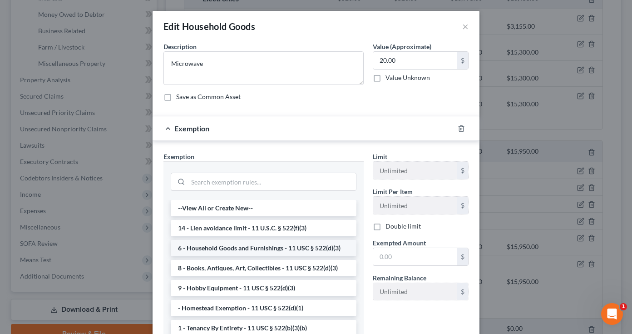
click at [268, 249] on li "6 - Household Goods and Furnishings - 11 USC § 522(d)(3)" at bounding box center [264, 248] width 186 height 16
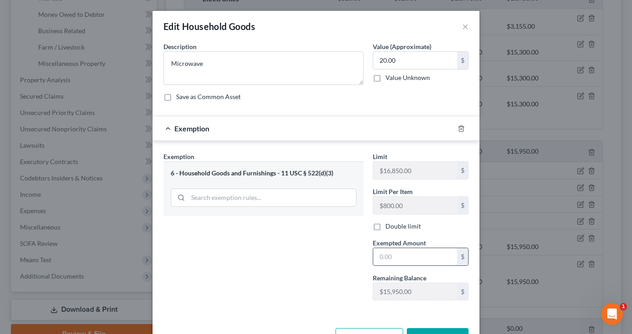
click at [405, 259] on input "text" at bounding box center [415, 256] width 84 height 17
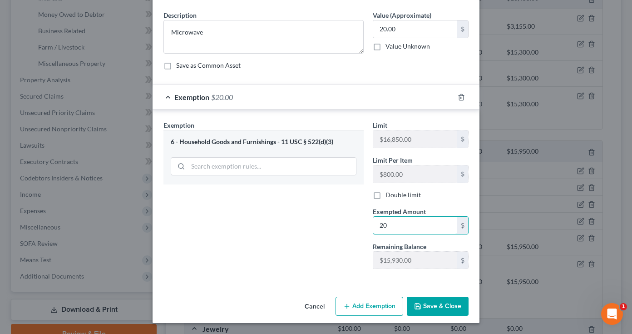
type input "20"
click at [433, 307] on button "Save & Close" at bounding box center [438, 305] width 62 height 19
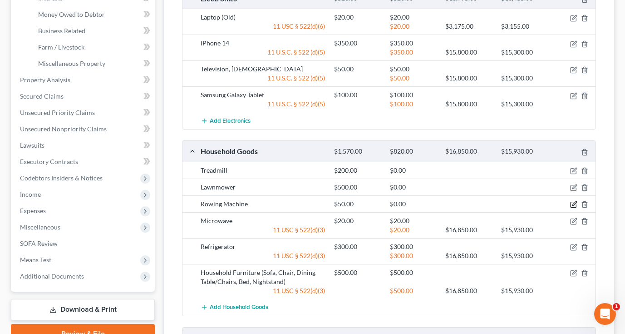
click at [573, 204] on icon "button" at bounding box center [574, 203] width 4 height 4
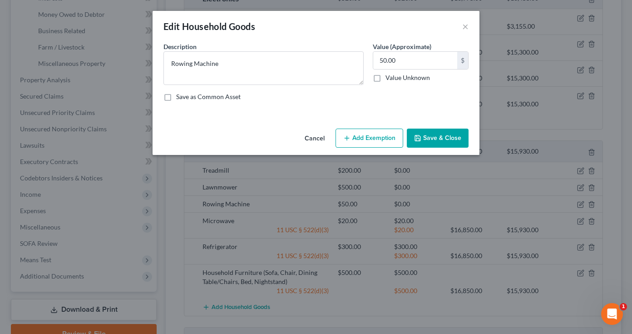
click at [379, 138] on button "Add Exemption" at bounding box center [369, 137] width 68 height 19
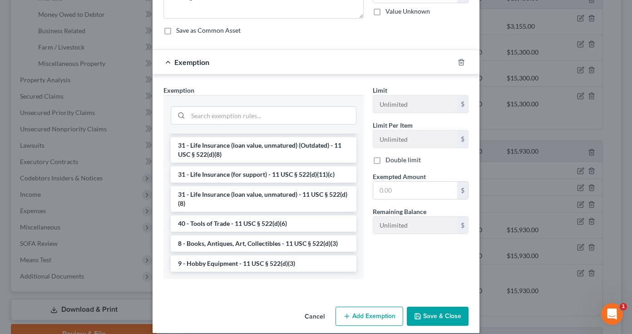
scroll to position [788, 0]
click at [271, 265] on li "9 - Hobby Equipment - 11 USC § 522(d)(3)" at bounding box center [264, 263] width 186 height 16
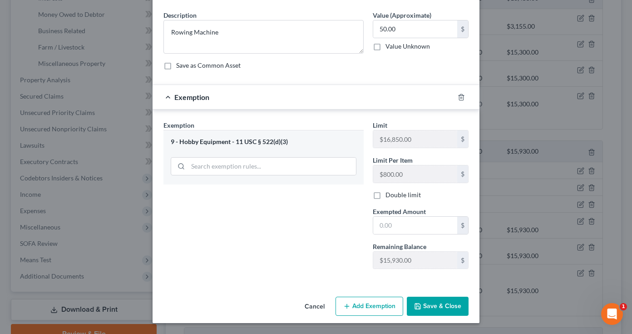
scroll to position [0, 0]
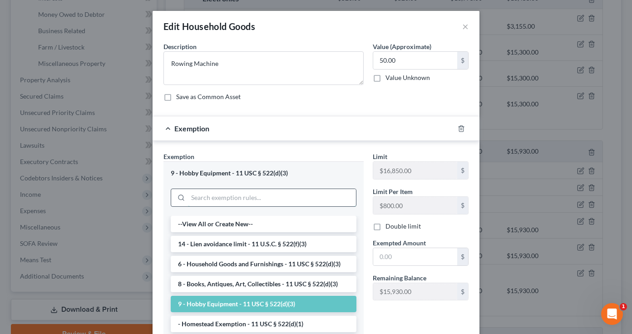
click at [265, 190] on input "search" at bounding box center [272, 197] width 168 height 17
click at [264, 263] on li "6 - Household Goods and Furnishings - 11 USC § 522(d)(3)" at bounding box center [264, 264] width 186 height 16
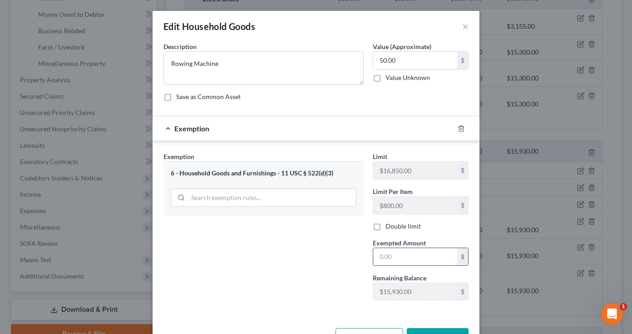
click at [416, 258] on input "text" at bounding box center [415, 256] width 84 height 17
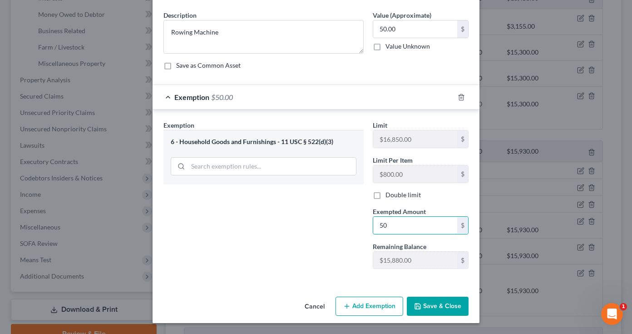
scroll to position [31, 0]
type input "50"
click at [444, 307] on button "Save & Close" at bounding box center [438, 305] width 62 height 19
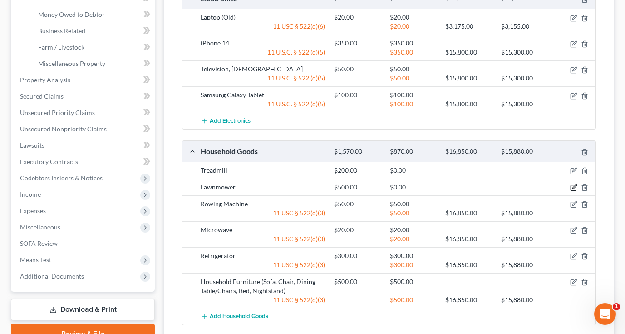
click at [574, 187] on icon "button" at bounding box center [574, 186] width 4 height 4
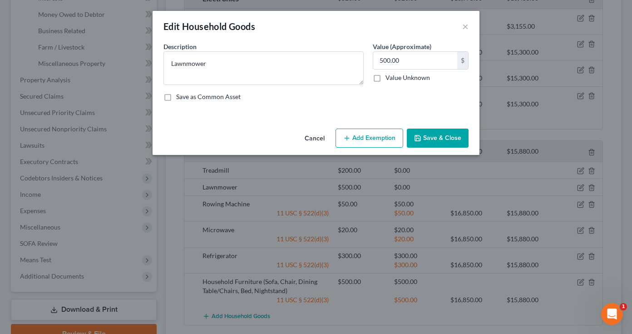
click at [384, 140] on button "Add Exemption" at bounding box center [369, 137] width 68 height 19
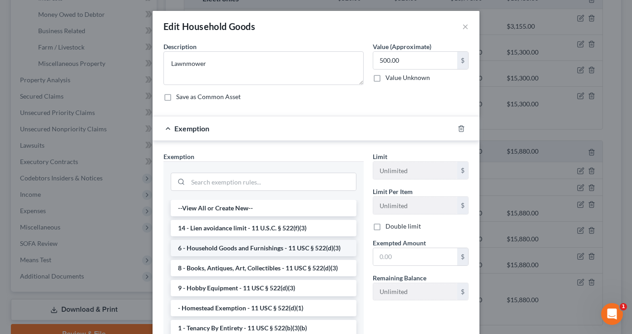
click at [277, 248] on li "6 - Household Goods and Furnishings - 11 USC § 522(d)(3)" at bounding box center [264, 248] width 186 height 16
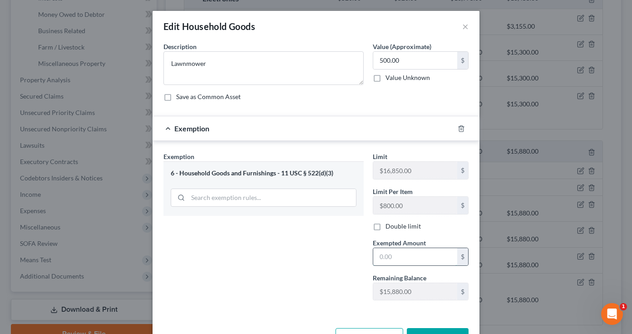
click at [398, 256] on input "text" at bounding box center [415, 256] width 84 height 17
type input "500"
click at [329, 267] on div "Exemption Set must be selected for CA. Exemption * 6 - Household Goods and Furn…" at bounding box center [263, 230] width 209 height 156
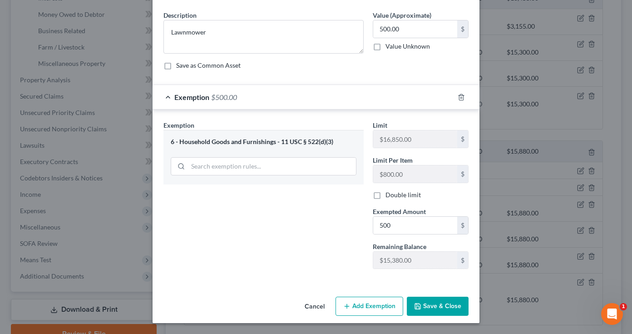
click at [428, 305] on button "Save & Close" at bounding box center [438, 305] width 62 height 19
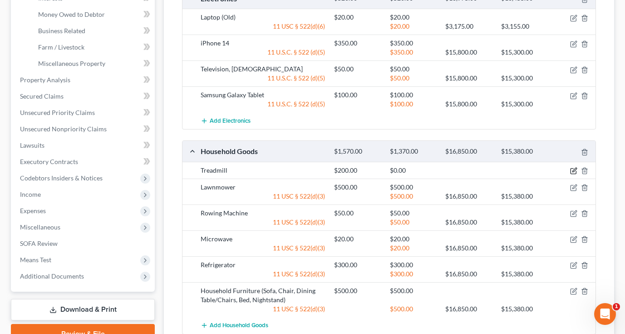
click at [573, 168] on icon "button" at bounding box center [572, 170] width 5 height 5
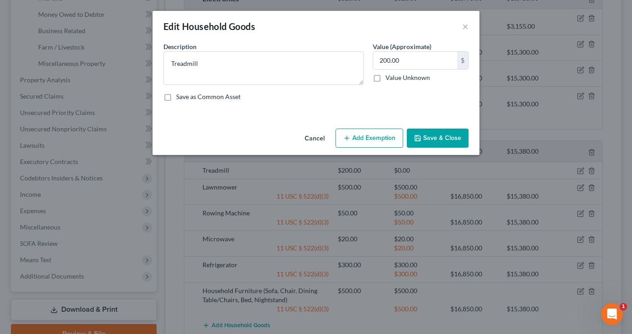
click at [369, 138] on button "Add Exemption" at bounding box center [369, 137] width 68 height 19
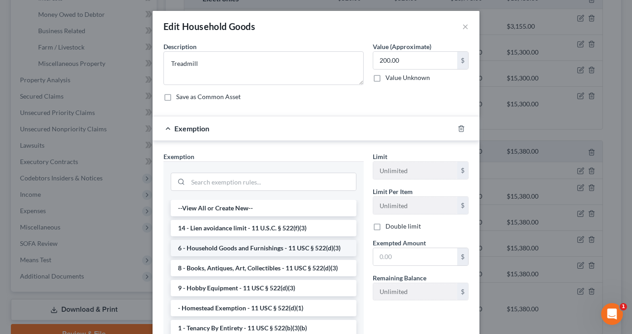
click at [281, 246] on li "6 - Household Goods and Furnishings - 11 USC § 522(d)(3)" at bounding box center [264, 248] width 186 height 16
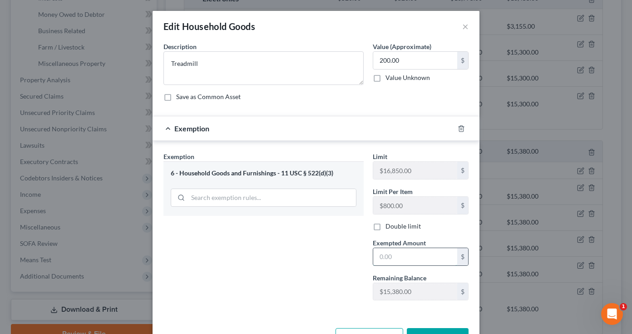
click at [413, 255] on input "text" at bounding box center [415, 256] width 84 height 17
type input "200"
click at [333, 273] on div "Exemption Set must be selected for CA. Exemption * 6 - Household Goods and Furn…" at bounding box center [263, 230] width 209 height 156
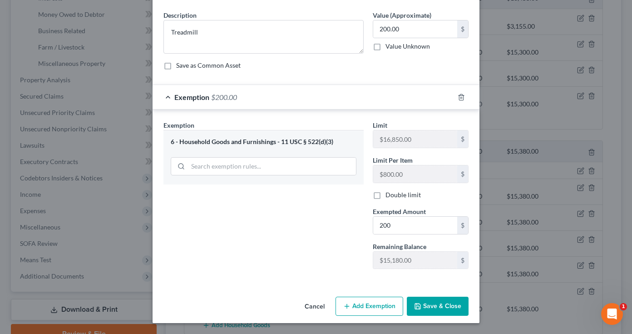
click at [421, 309] on button "Save & Close" at bounding box center [438, 305] width 62 height 19
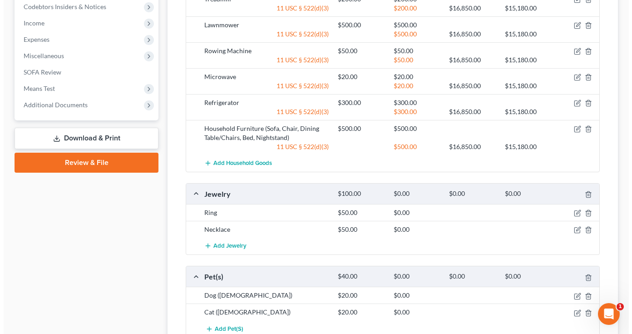
scroll to position [431, 0]
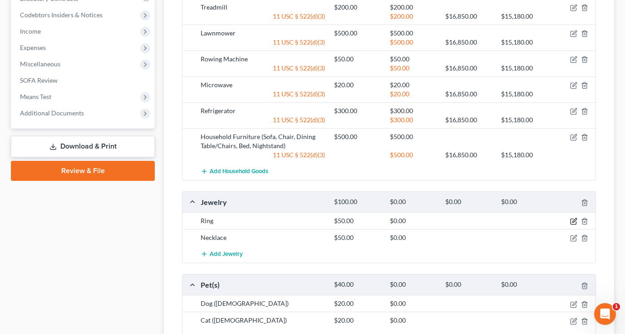
click at [574, 221] on icon "button" at bounding box center [574, 220] width 4 height 4
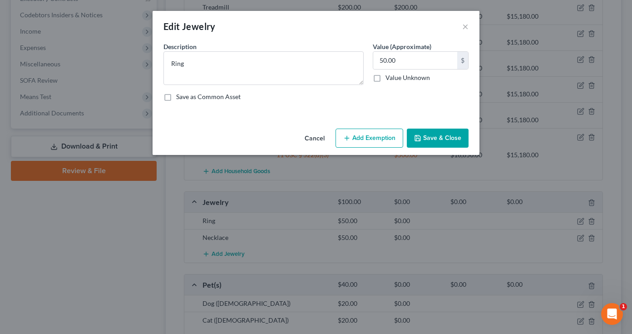
click at [376, 136] on button "Add Exemption" at bounding box center [369, 137] width 68 height 19
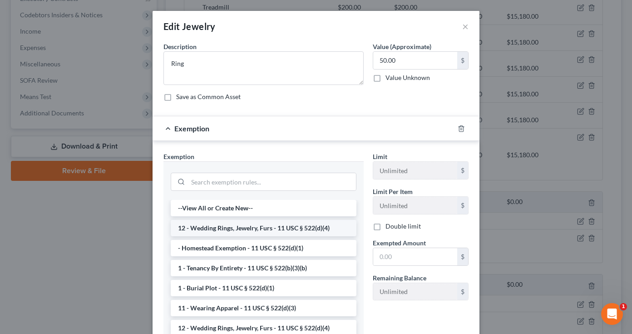
click at [303, 228] on li "12 - Wedding Rings, Jewelry, Furs - 11 USC § 522(d)(4)" at bounding box center [264, 228] width 186 height 16
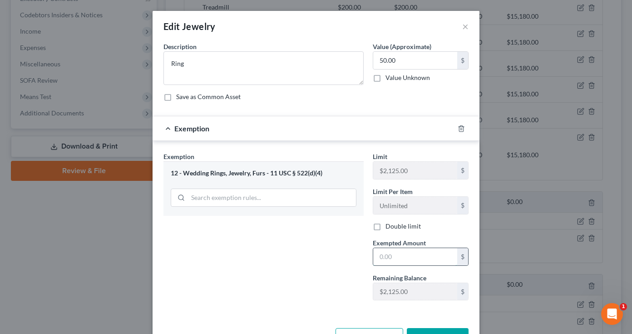
click at [402, 254] on input "text" at bounding box center [415, 256] width 84 height 17
type input "50"
click at [319, 264] on div "Exemption Set must be selected for CA. Exemption * 12 - Wedding Rings, Jewelry,…" at bounding box center [263, 230] width 209 height 156
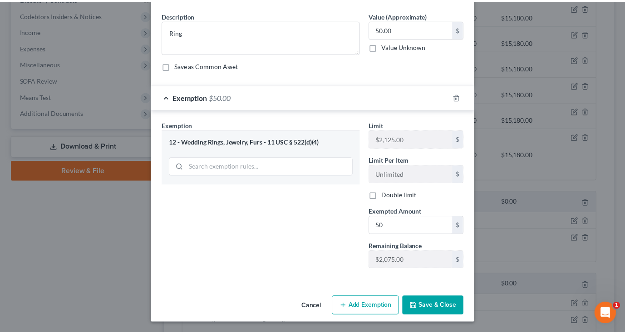
scroll to position [31, 0]
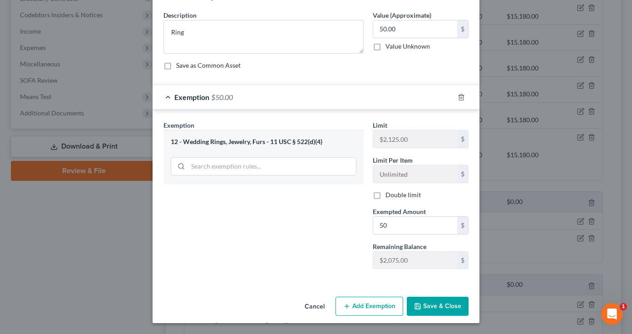
click at [447, 306] on button "Save & Close" at bounding box center [438, 305] width 62 height 19
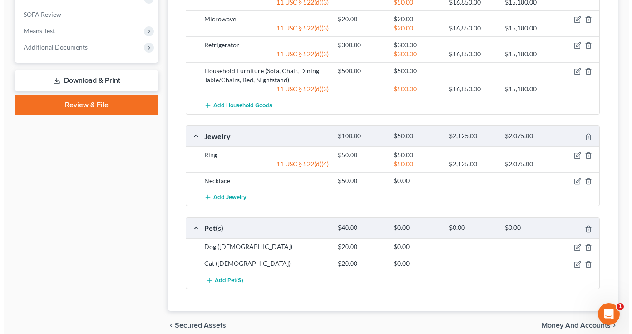
scroll to position [500, 0]
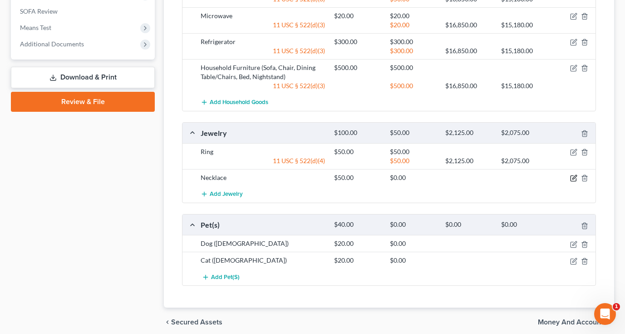
click at [573, 179] on icon "button" at bounding box center [573, 177] width 7 height 7
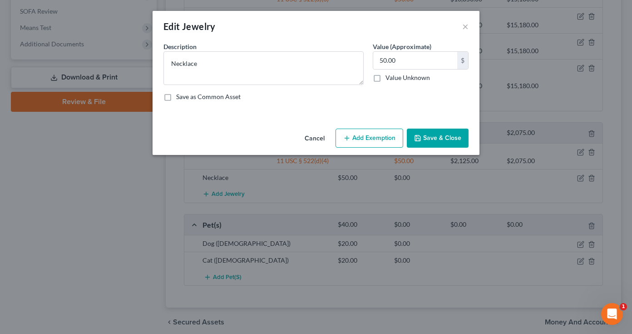
click at [377, 137] on button "Add Exemption" at bounding box center [369, 137] width 68 height 19
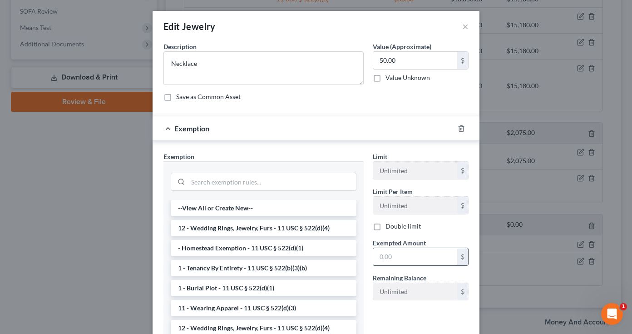
click at [408, 256] on input "text" at bounding box center [415, 256] width 84 height 17
click at [262, 226] on li "12 - Wedding Rings, Jewelry, Furs - 11 USC § 522(d)(4)" at bounding box center [264, 228] width 186 height 16
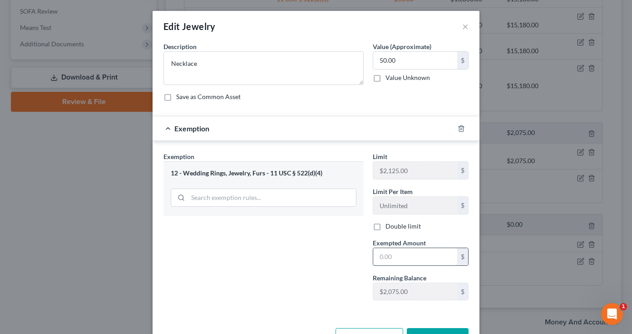
click at [405, 254] on input "text" at bounding box center [415, 256] width 84 height 17
type input "50"
click at [321, 263] on div "Exemption Set must be selected for CA. Exemption * 12 - Wedding Rings, Jewelry,…" at bounding box center [263, 230] width 209 height 156
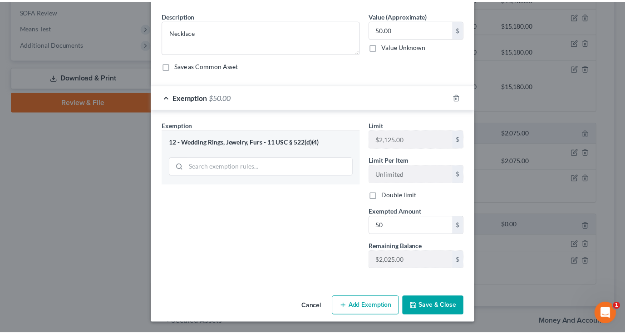
scroll to position [31, 0]
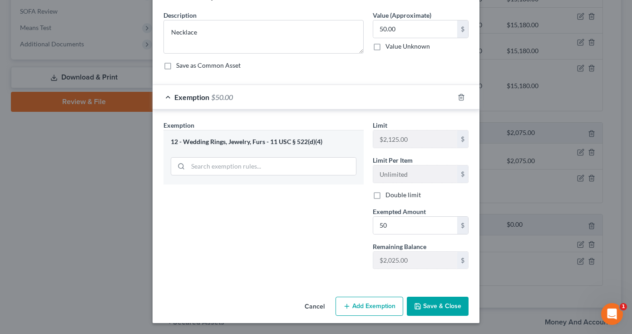
click at [435, 310] on button "Save & Close" at bounding box center [438, 305] width 62 height 19
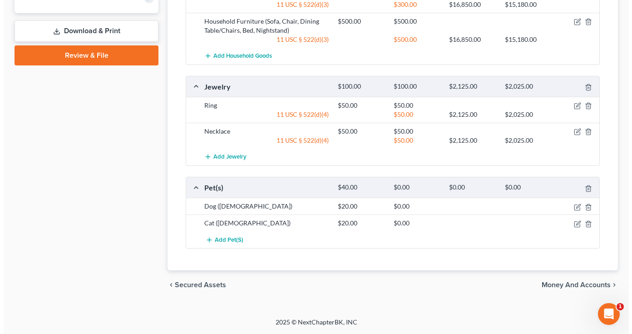
scroll to position [546, 0]
click at [575, 205] on icon "button" at bounding box center [573, 207] width 7 height 7
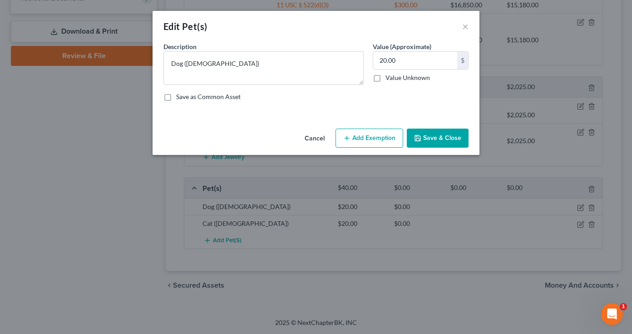
click at [384, 138] on button "Add Exemption" at bounding box center [369, 137] width 68 height 19
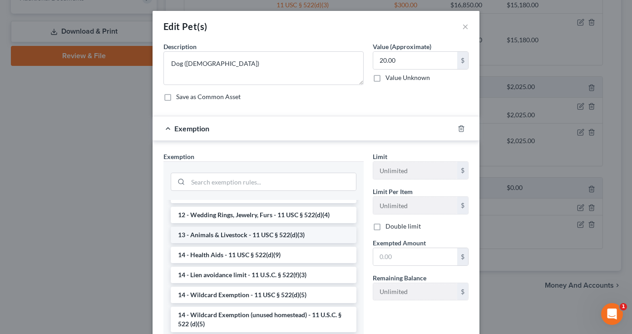
scroll to position [101, 0]
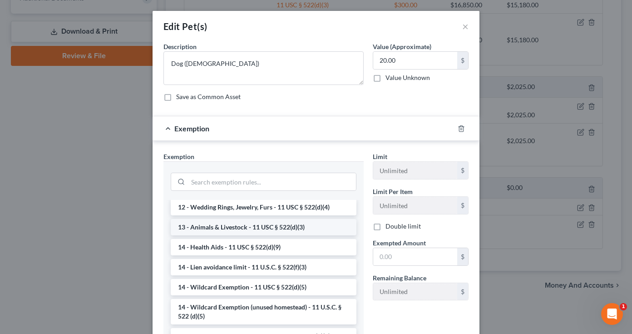
click at [285, 230] on li "13 - Animals & Livestock - 11 USC § 522(d)(3)" at bounding box center [264, 227] width 186 height 16
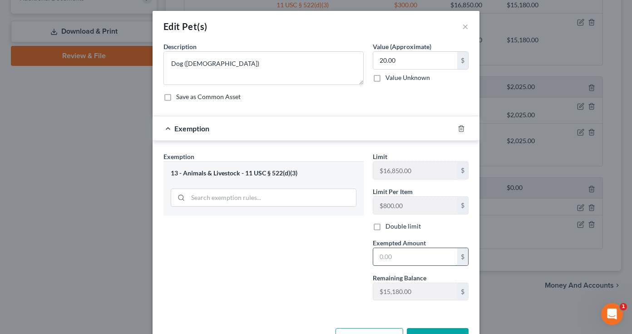
click at [402, 257] on input "text" at bounding box center [415, 256] width 84 height 17
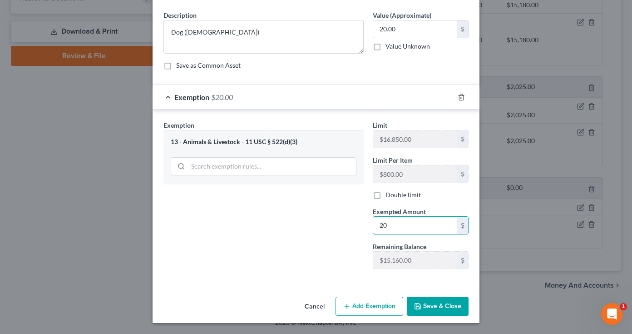
scroll to position [31, 0]
type input "20"
click at [433, 305] on button "Save & Close" at bounding box center [438, 305] width 62 height 19
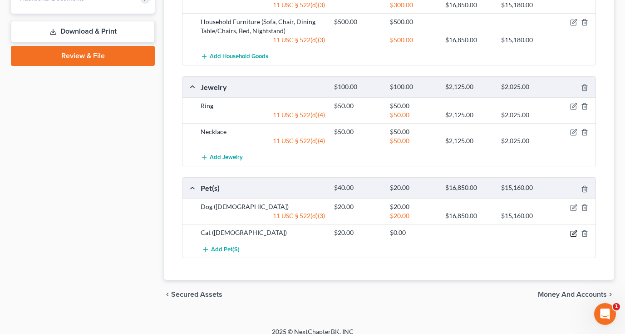
click at [573, 233] on icon "button" at bounding box center [573, 233] width 7 height 7
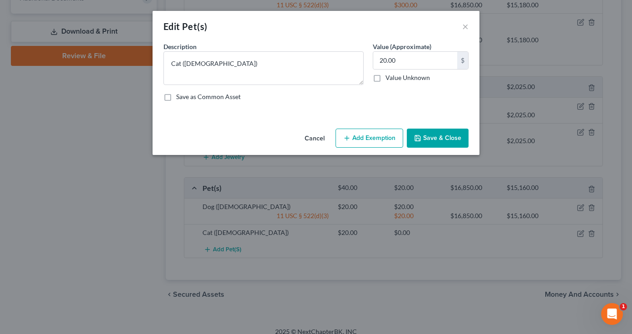
click at [382, 142] on button "Add Exemption" at bounding box center [369, 137] width 68 height 19
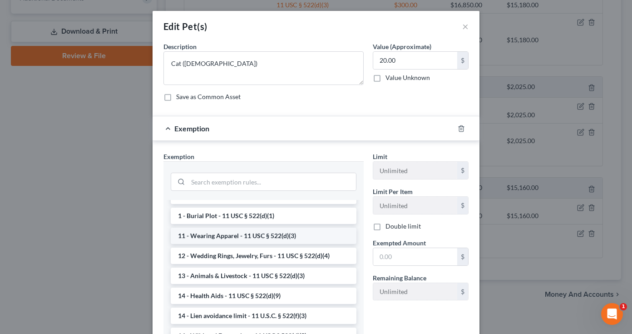
scroll to position [54, 0]
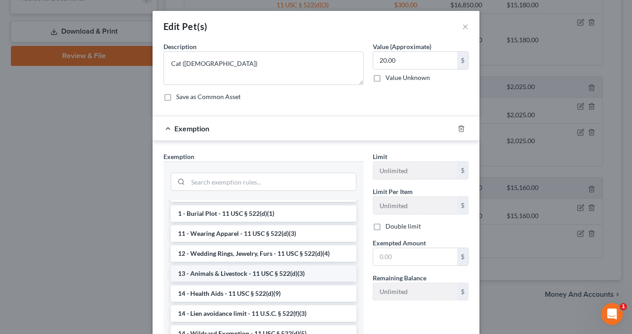
click at [272, 275] on li "13 - Animals & Livestock - 11 USC § 522(d)(3)" at bounding box center [264, 273] width 186 height 16
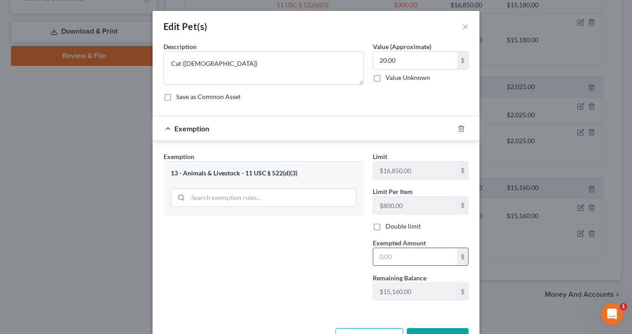
click at [417, 255] on input "text" at bounding box center [415, 256] width 84 height 17
type input "20"
click at [315, 255] on div "Exemption Set must be selected for CA. Exemption * 13 - Animals & Livestock - 1…" at bounding box center [263, 230] width 209 height 156
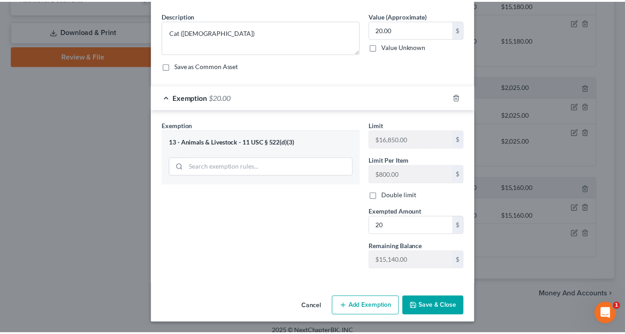
scroll to position [31, 0]
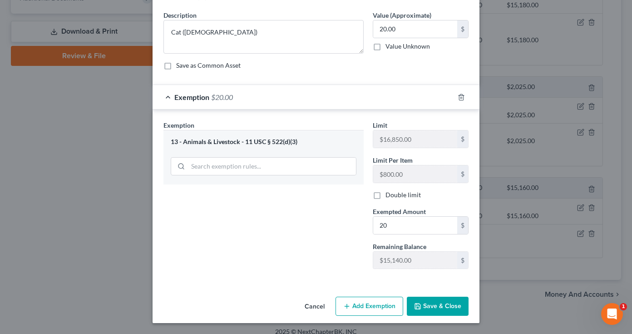
click at [443, 305] on button "Save & Close" at bounding box center [438, 305] width 62 height 19
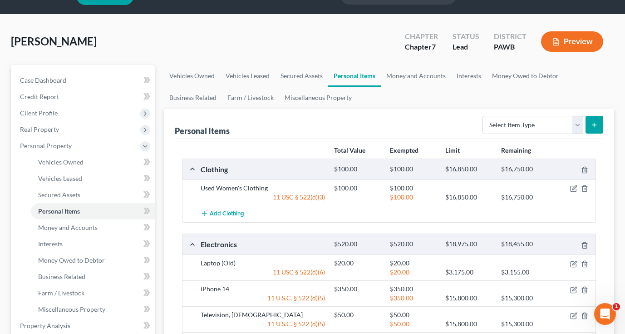
scroll to position [0, 0]
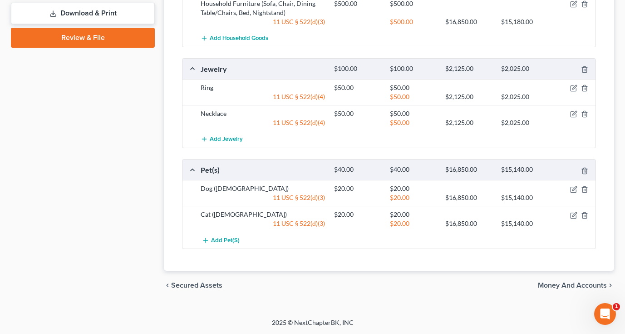
click at [559, 287] on span "Money and Accounts" at bounding box center [572, 284] width 69 height 7
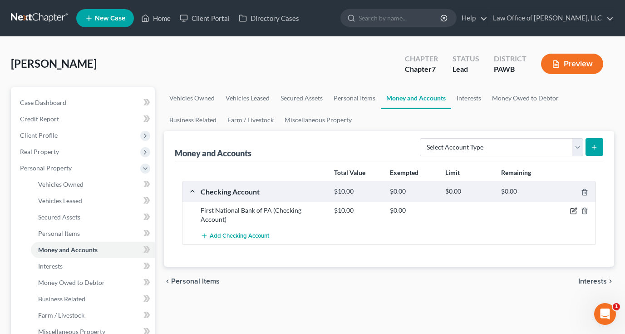
click at [573, 211] on icon "button" at bounding box center [574, 210] width 4 height 4
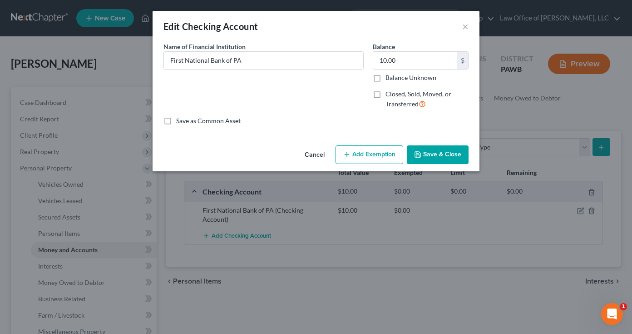
click at [383, 155] on button "Add Exemption" at bounding box center [369, 154] width 68 height 19
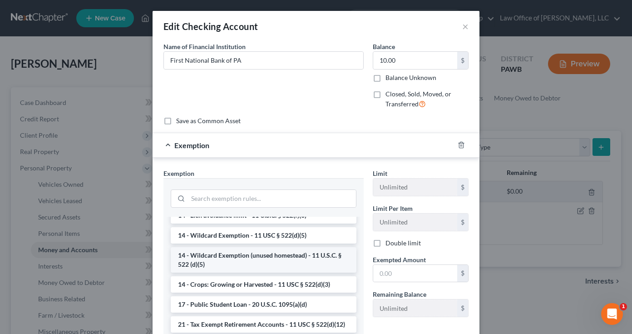
scroll to position [191, 0]
click at [291, 256] on li "14 - Wildcard Exemption (unused homestead) - 11 U.S.C. § 522 (d)(5)" at bounding box center [264, 258] width 186 height 25
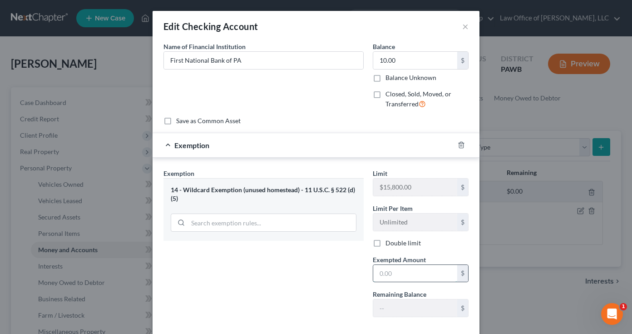
click at [388, 275] on input "text" at bounding box center [415, 273] width 84 height 17
type input "10"
click at [323, 279] on div "Exemption Set must be selected for CA. Exemption * 14 - Wildcard Exemption (unu…" at bounding box center [263, 246] width 209 height 156
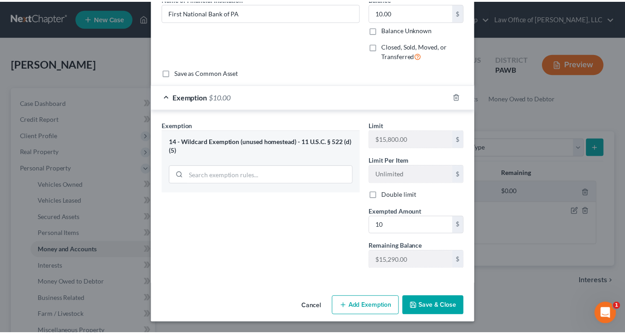
scroll to position [48, 0]
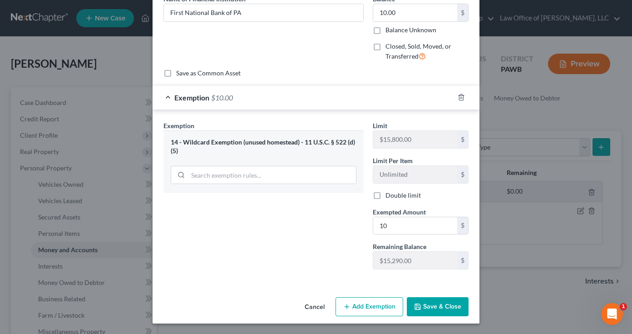
click at [432, 305] on button "Save & Close" at bounding box center [438, 306] width 62 height 19
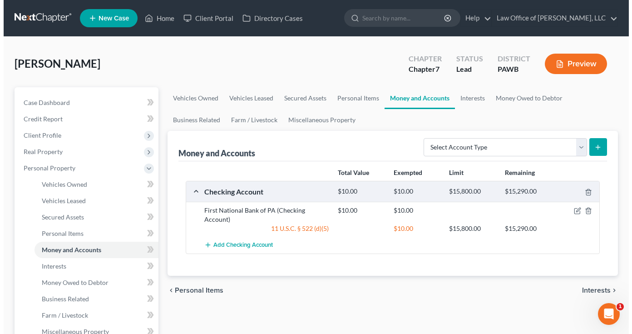
scroll to position [0, 0]
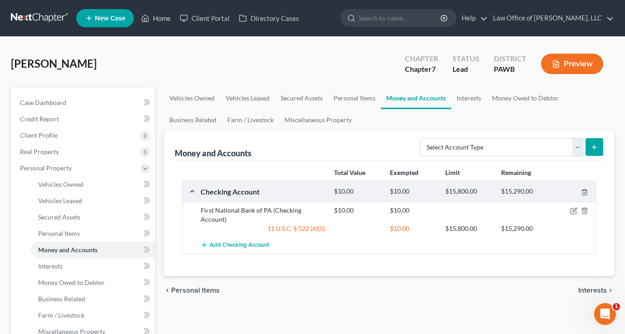
click at [571, 70] on button "Preview" at bounding box center [572, 64] width 62 height 20
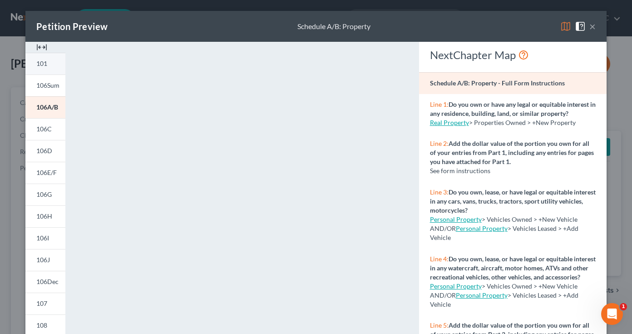
click at [46, 65] on link "101" at bounding box center [45, 64] width 40 height 22
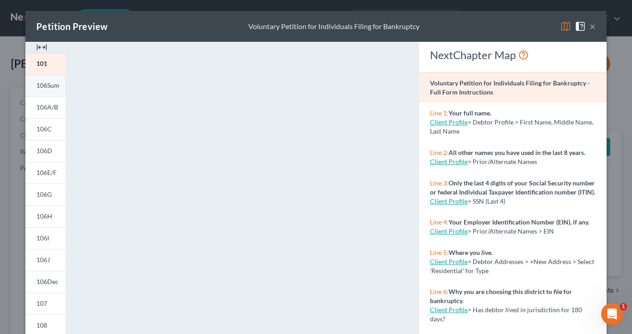
click at [46, 86] on span "106Sum" at bounding box center [47, 85] width 23 height 8
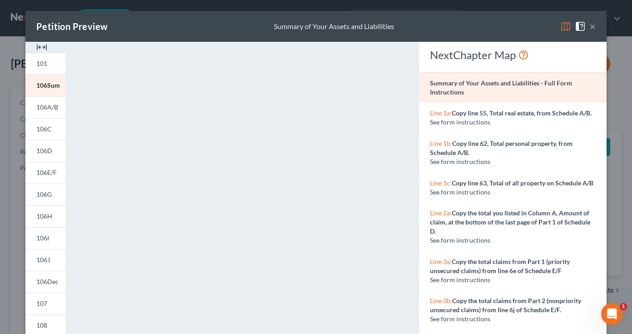
click at [592, 27] on button "×" at bounding box center [592, 26] width 6 height 11
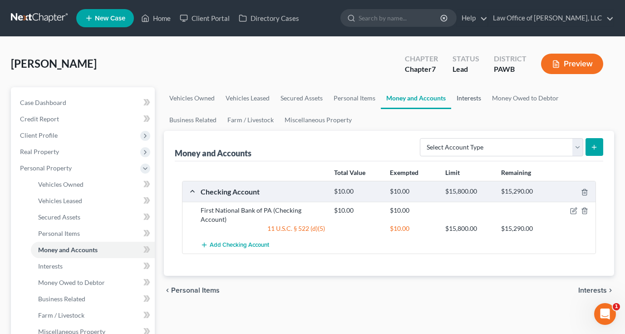
click at [470, 99] on link "Interests" at bounding box center [468, 98] width 35 height 22
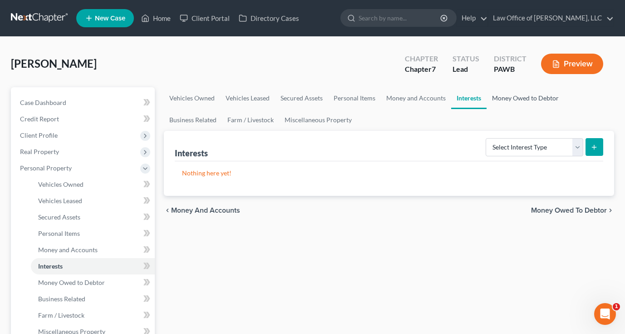
click at [522, 98] on link "Money Owed to Debtor" at bounding box center [526, 98] width 78 height 22
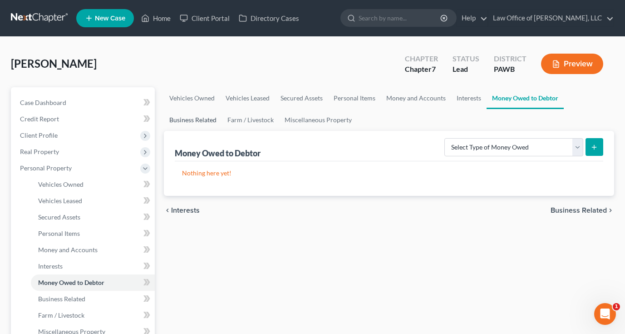
click at [206, 118] on link "Business Related" at bounding box center [193, 120] width 58 height 22
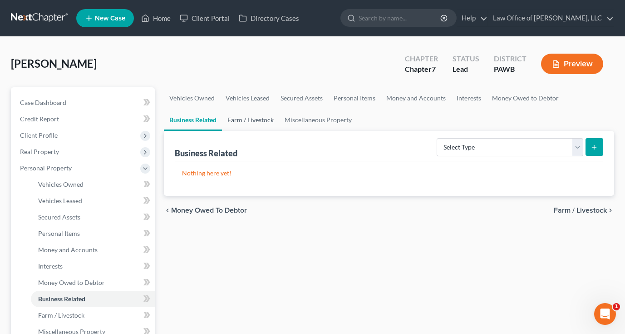
click at [257, 118] on link "Farm / Livestock" at bounding box center [250, 120] width 57 height 22
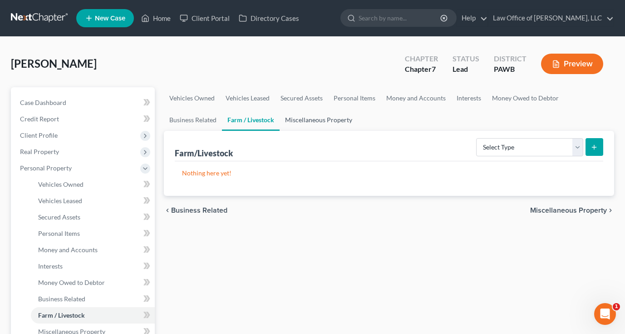
click at [305, 122] on link "Miscellaneous Property" at bounding box center [319, 120] width 78 height 22
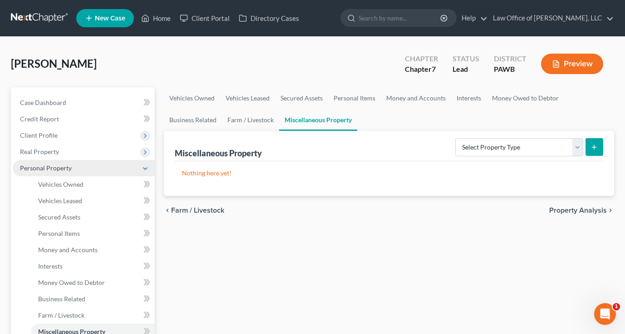
click at [64, 167] on span "Personal Property" at bounding box center [46, 168] width 52 height 8
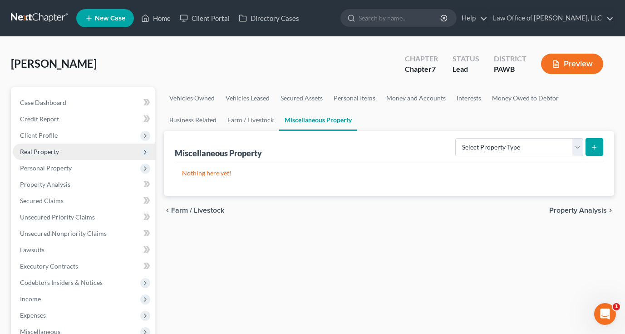
click at [48, 150] on span "Real Property" at bounding box center [39, 151] width 39 height 8
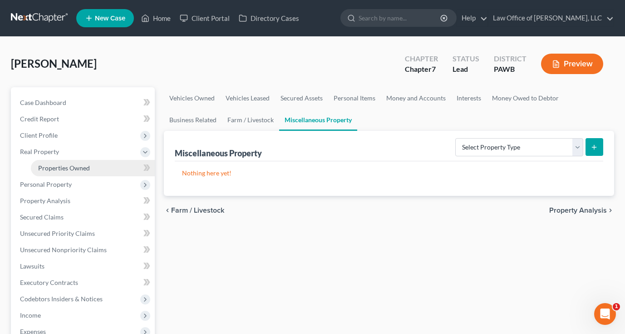
click at [51, 168] on span "Properties Owned" at bounding box center [64, 168] width 52 height 8
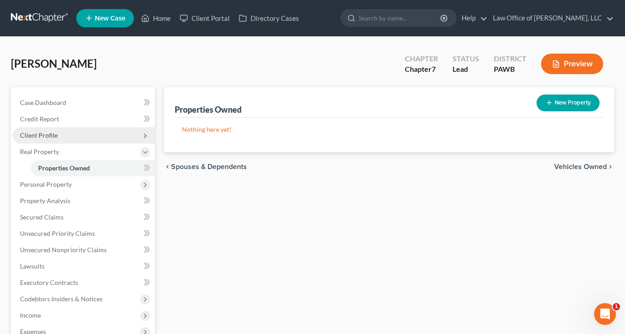
click at [52, 136] on span "Client Profile" at bounding box center [39, 135] width 38 height 8
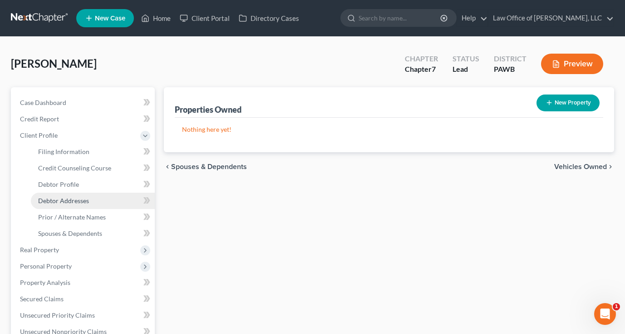
click at [75, 202] on span "Debtor Addresses" at bounding box center [63, 201] width 51 height 8
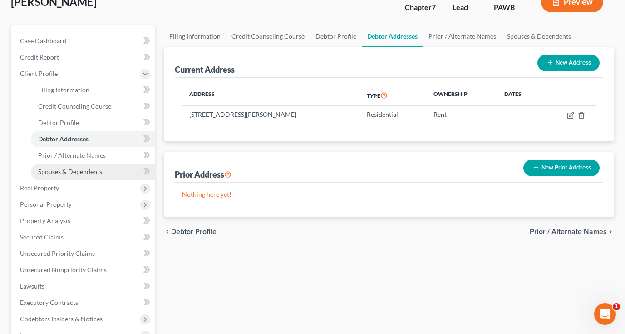
scroll to position [71, 0]
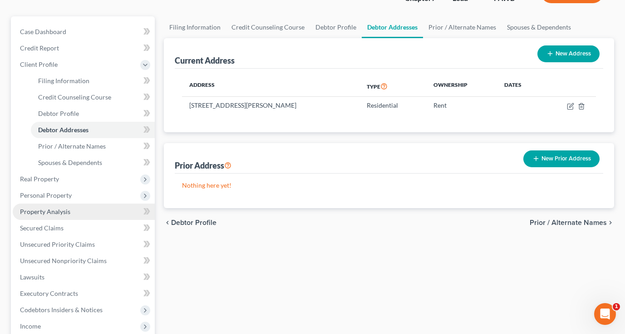
click at [48, 211] on span "Property Analysis" at bounding box center [45, 211] width 50 height 8
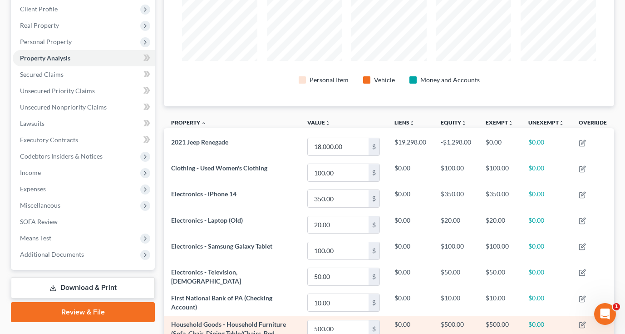
scroll to position [121, 0]
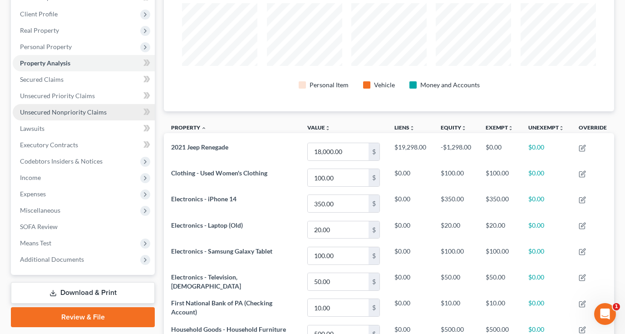
click at [67, 112] on span "Unsecured Nonpriority Claims" at bounding box center [63, 112] width 87 height 8
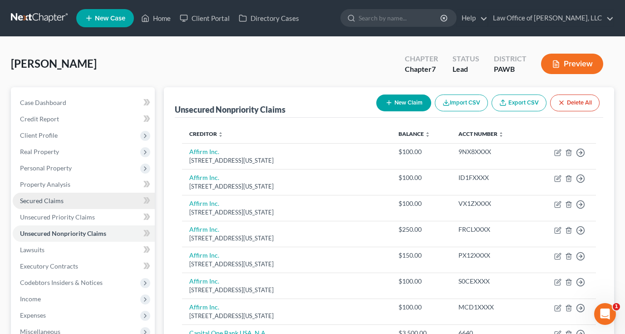
click at [54, 202] on span "Secured Claims" at bounding box center [42, 201] width 44 height 8
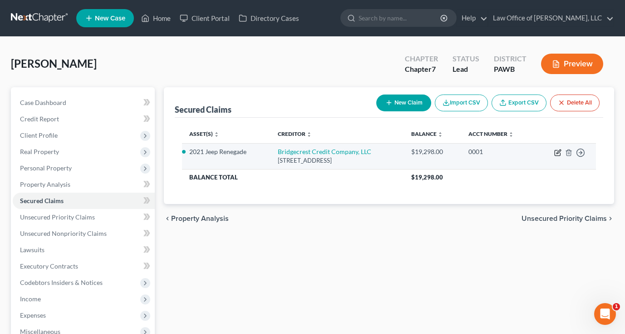
click at [558, 152] on icon "button" at bounding box center [557, 152] width 7 height 7
select select "3"
select select "2"
select select "0"
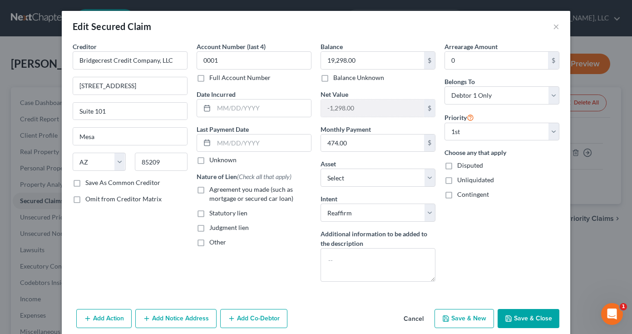
click at [85, 183] on label "Save As Common Creditor" at bounding box center [122, 182] width 75 height 9
click at [89, 183] on input "Save As Common Creditor" at bounding box center [92, 181] width 6 height 6
click at [534, 319] on button "Save & Close" at bounding box center [528, 318] width 62 height 19
checkbox input "false"
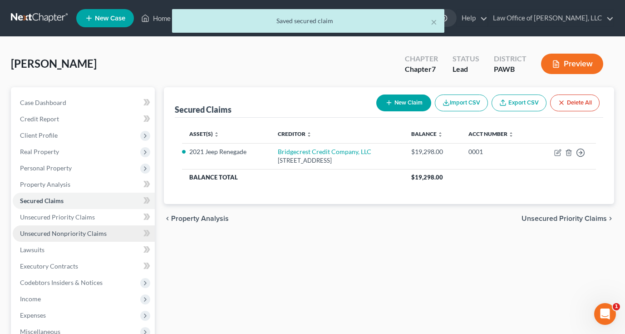
click at [74, 232] on span "Unsecured Nonpriority Claims" at bounding box center [63, 233] width 87 height 8
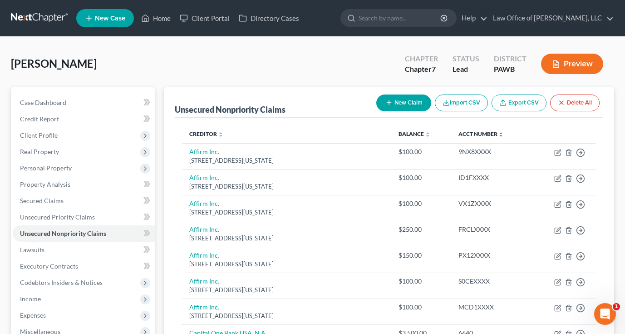
click at [415, 103] on button "New Claim" at bounding box center [403, 102] width 55 height 17
select select "0"
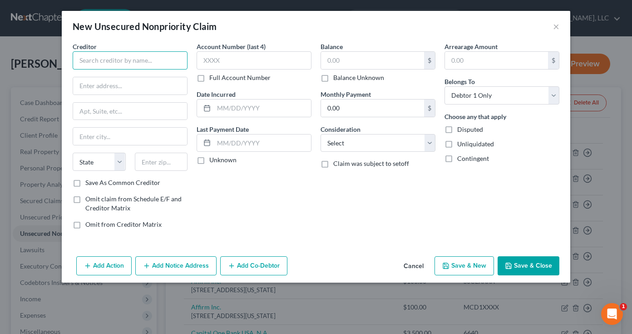
click at [145, 60] on input "text" at bounding box center [130, 60] width 115 height 18
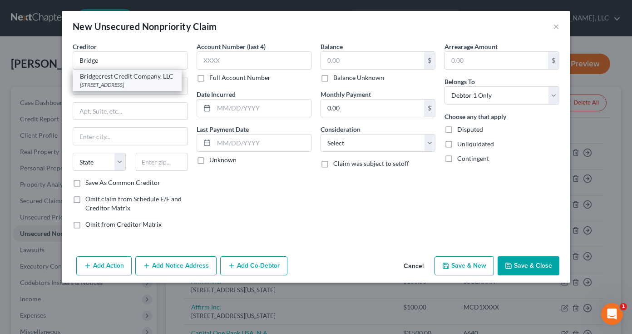
click at [115, 83] on div "[STREET_ADDRESS]" at bounding box center [127, 85] width 94 height 8
type input "Bridgecrest Credit Company, LLC"
type input "[STREET_ADDRESS]"
type input "Suite 101"
type input "Mesa"
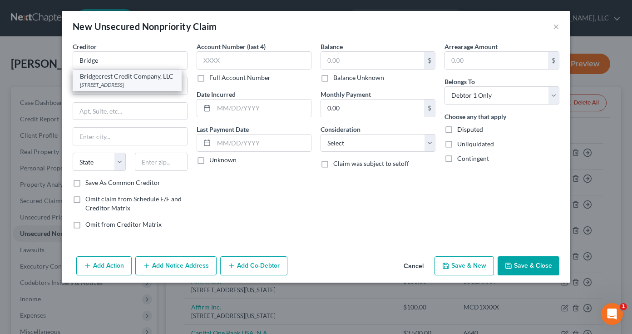
select select "3"
type input "85209"
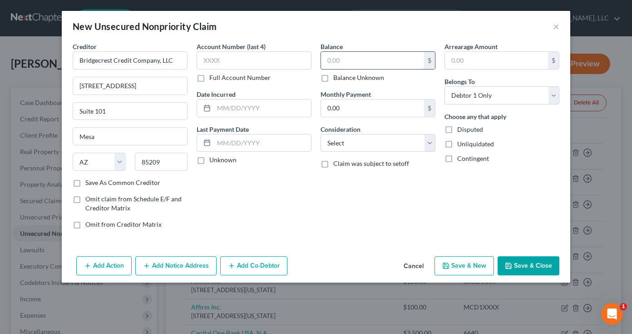
click at [373, 61] on input "text" at bounding box center [372, 60] width 103 height 17
click at [374, 212] on div "Balance 1,298.00 $ Balance Unknown Balance Undetermined 1,298 $ Balance Unknown…" at bounding box center [378, 139] width 124 height 194
click at [518, 267] on button "Save & Close" at bounding box center [528, 265] width 62 height 19
type input "1,298.00"
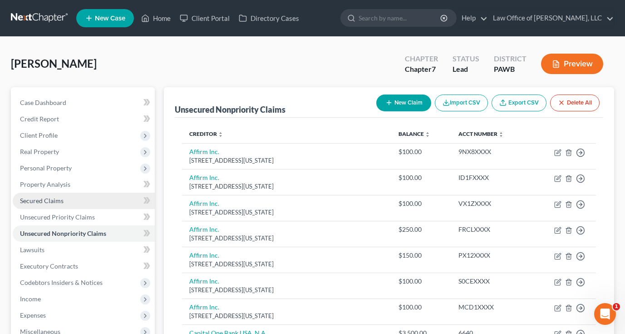
click at [50, 201] on span "Secured Claims" at bounding box center [42, 201] width 44 height 8
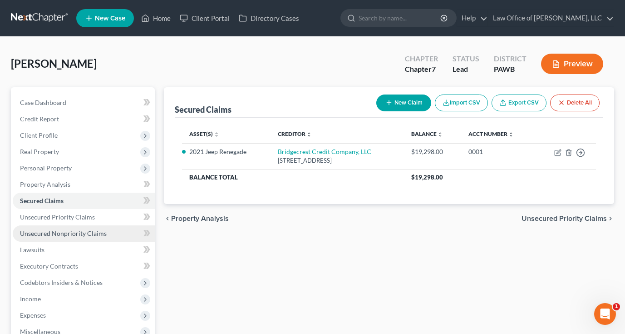
click at [80, 231] on span "Unsecured Nonpriority Claims" at bounding box center [63, 233] width 87 height 8
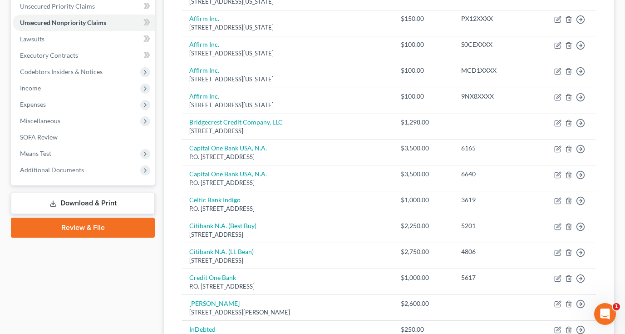
scroll to position [209, 0]
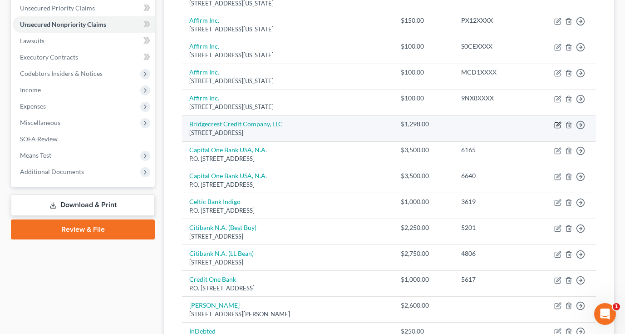
click at [557, 123] on icon "button" at bounding box center [558, 124] width 4 height 4
select select "3"
select select "0"
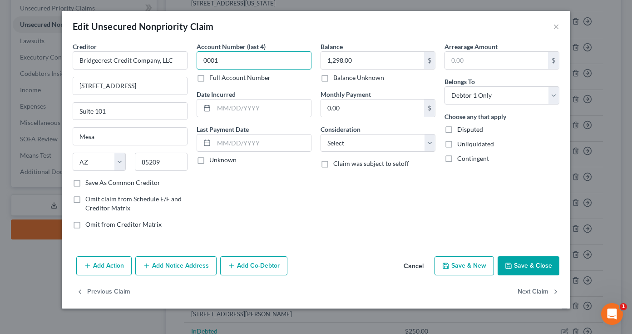
type input "0001"
click at [527, 265] on button "Save & Close" at bounding box center [528, 265] width 62 height 19
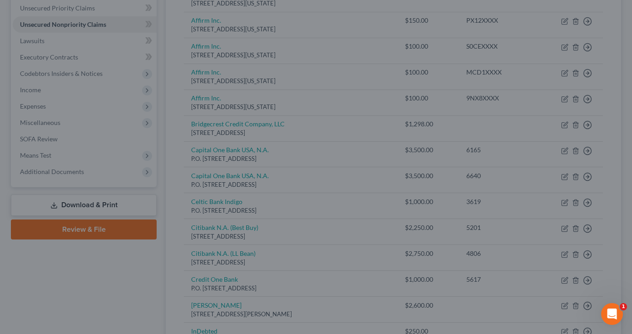
type input "0"
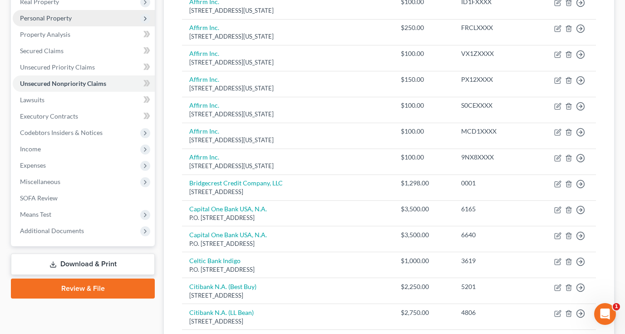
scroll to position [184, 0]
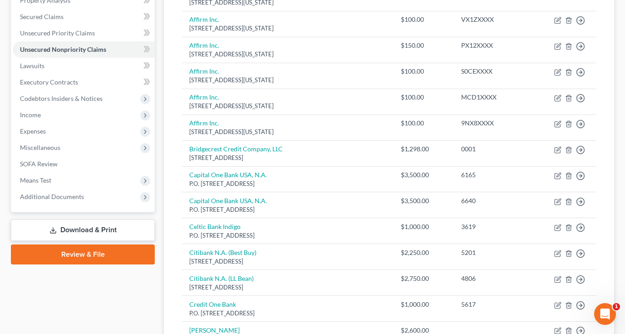
click at [107, 229] on link "Download & Print" at bounding box center [83, 229] width 144 height 21
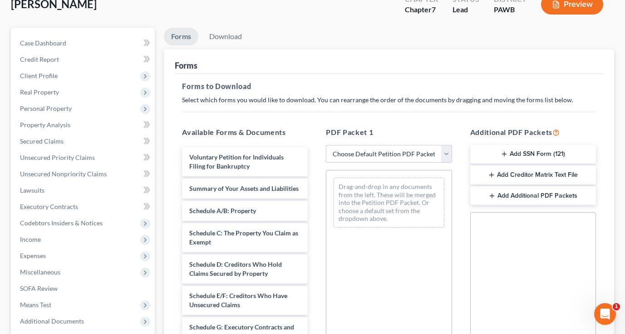
scroll to position [59, 0]
click at [231, 37] on link "Download" at bounding box center [225, 37] width 47 height 18
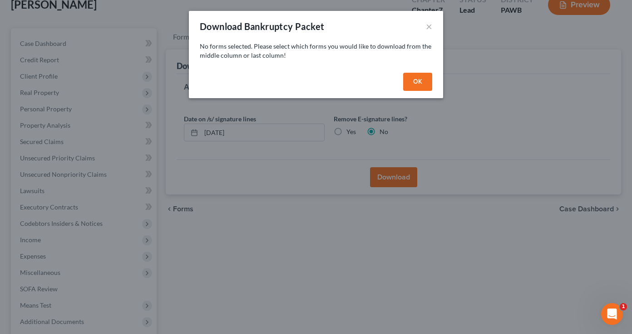
click at [421, 81] on button "OK" at bounding box center [417, 82] width 29 height 18
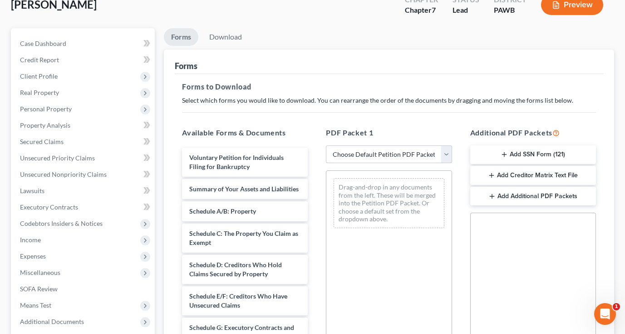
select select "0"
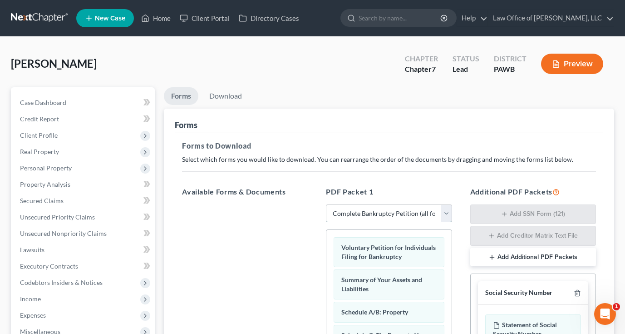
scroll to position [0, 0]
click at [232, 94] on link "Download" at bounding box center [225, 96] width 47 height 18
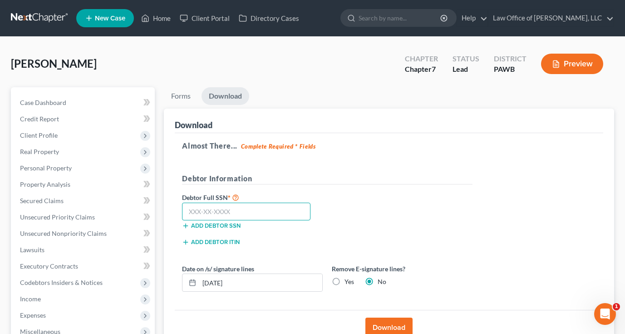
click at [256, 211] on input "text" at bounding box center [246, 211] width 128 height 18
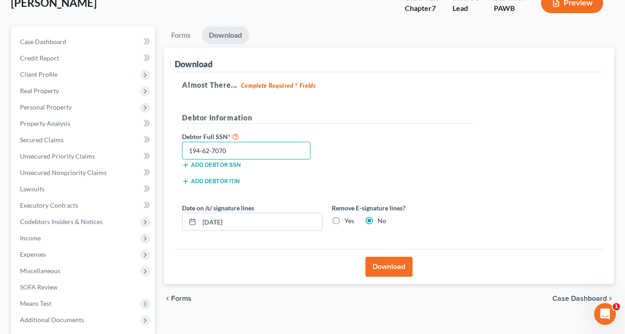
scroll to position [63, 0]
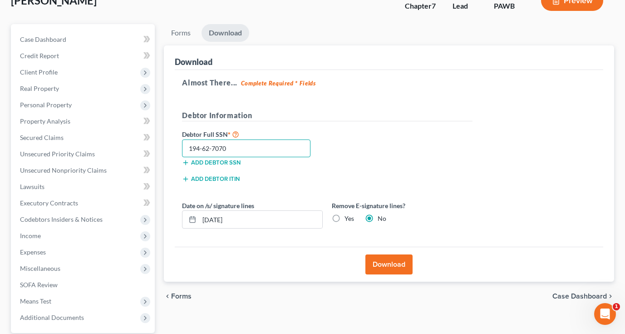
type input "194-62-7070"
click at [399, 266] on button "Download" at bounding box center [388, 264] width 47 height 20
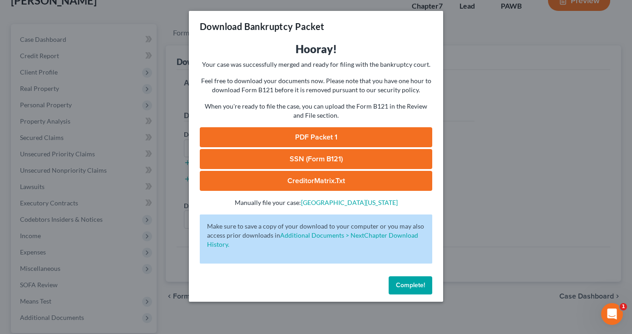
click at [316, 135] on link "PDF Packet 1" at bounding box center [316, 137] width 232 height 20
click at [314, 184] on link "CreditorMatrix.txt" at bounding box center [316, 181] width 232 height 20
click at [411, 285] on span "Complete!" at bounding box center [410, 285] width 29 height 8
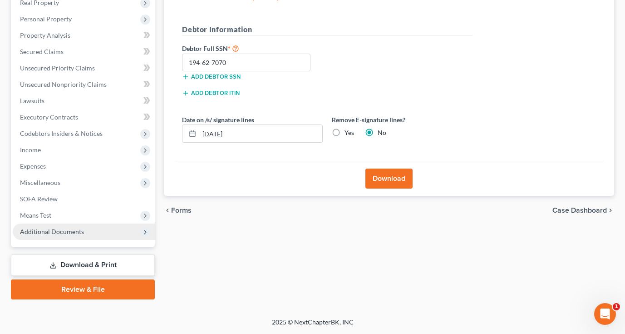
scroll to position [149, 0]
click at [94, 264] on link "Download & Print" at bounding box center [83, 264] width 144 height 21
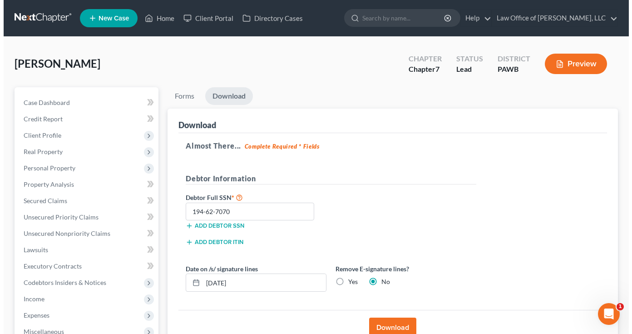
scroll to position [0, 0]
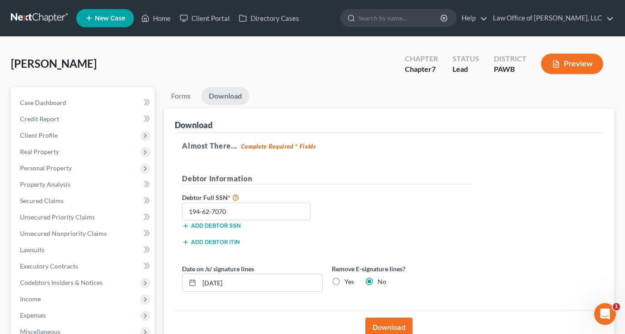
click at [566, 69] on button "Preview" at bounding box center [572, 64] width 62 height 20
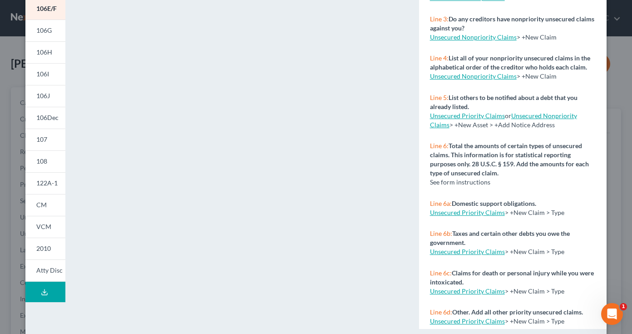
scroll to position [170, 0]
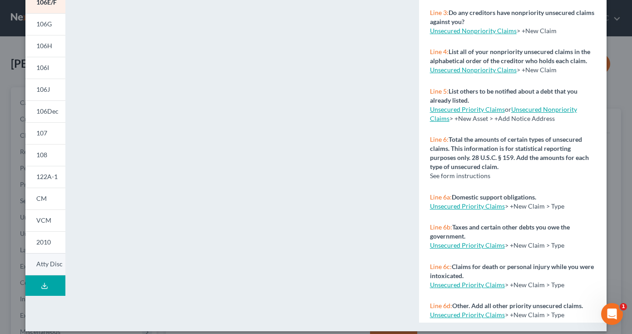
click at [40, 265] on span "Atty Disc" at bounding box center [49, 264] width 26 height 8
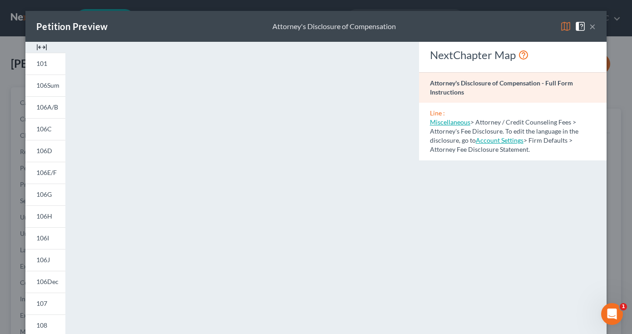
scroll to position [0, 0]
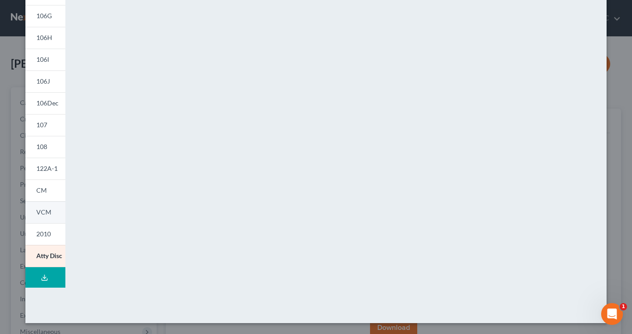
click at [44, 212] on span "VCM" at bounding box center [43, 212] width 15 height 8
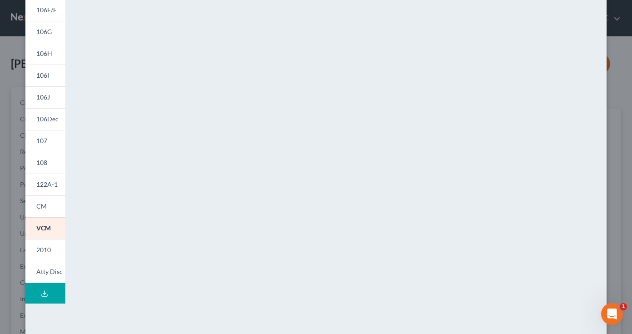
scroll to position [163, 0]
click at [48, 251] on link "2010" at bounding box center [45, 249] width 40 height 22
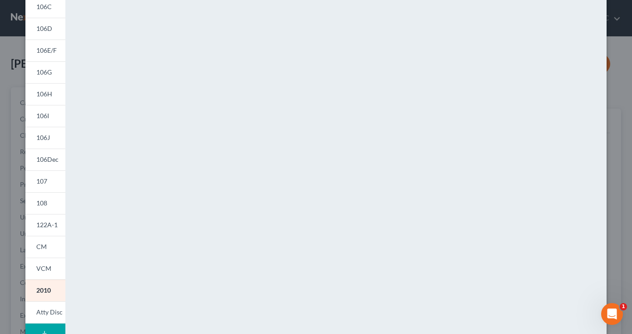
scroll to position [123, 0]
click at [47, 246] on link "CM" at bounding box center [45, 246] width 40 height 22
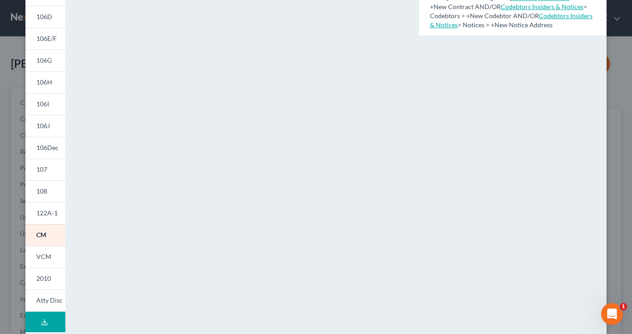
scroll to position [103, 0]
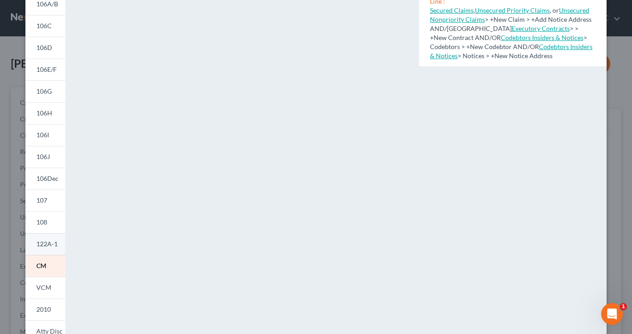
click at [46, 241] on span "122A-1" at bounding box center [46, 244] width 21 height 8
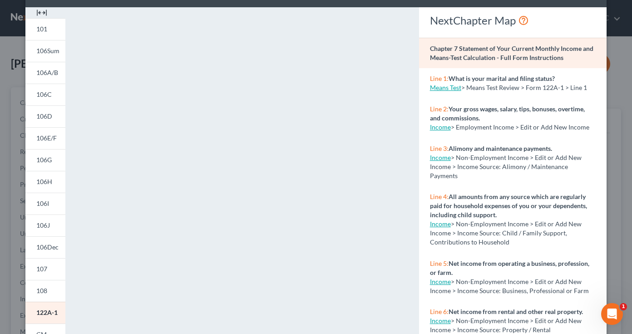
scroll to position [25, 0]
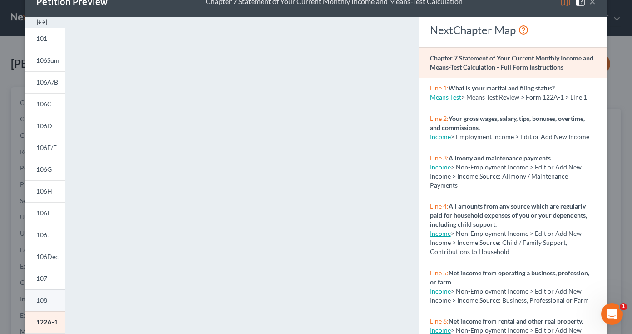
click at [37, 299] on span "108" at bounding box center [41, 300] width 11 height 8
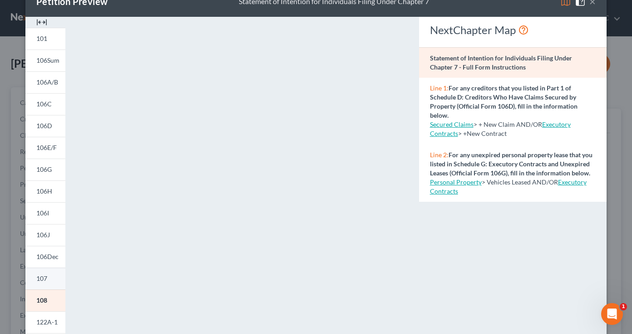
click at [39, 273] on link "107" at bounding box center [45, 278] width 40 height 22
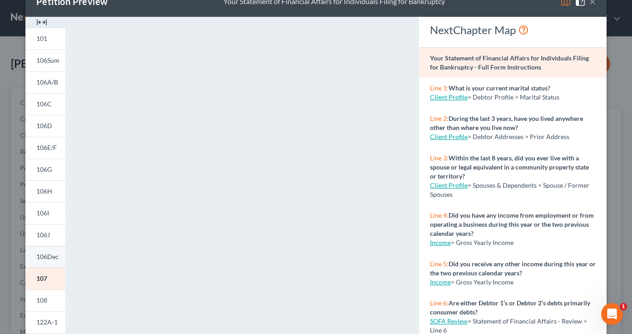
click at [43, 253] on span "106Dec" at bounding box center [47, 256] width 22 height 8
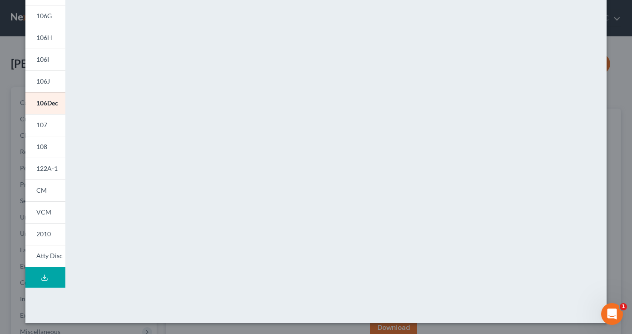
scroll to position [178, 0]
click at [46, 81] on span "106J" at bounding box center [43, 81] width 14 height 8
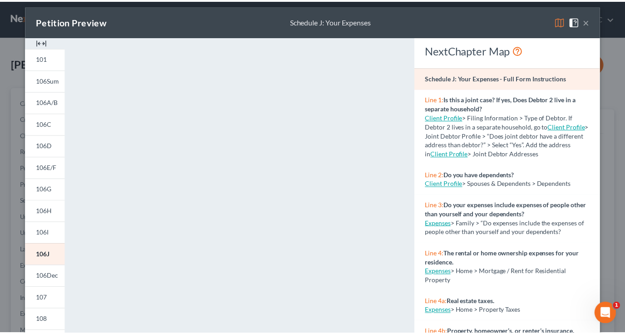
scroll to position [0, 0]
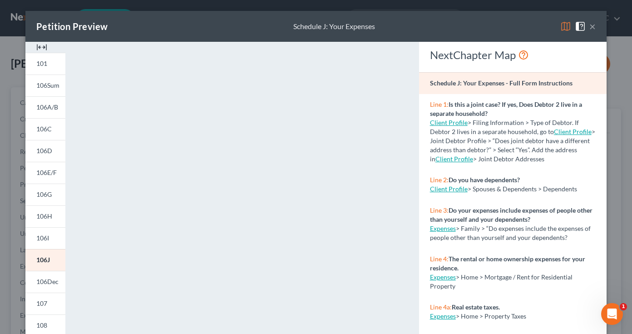
click at [589, 25] on button "×" at bounding box center [592, 26] width 6 height 11
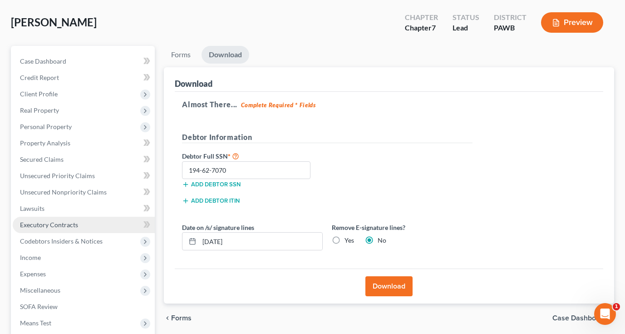
scroll to position [25, 0]
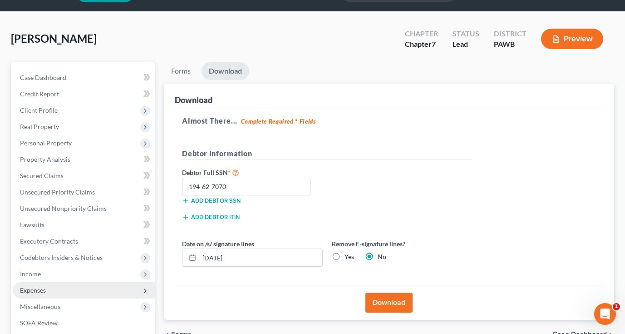
click at [37, 290] on span "Expenses" at bounding box center [33, 290] width 26 height 8
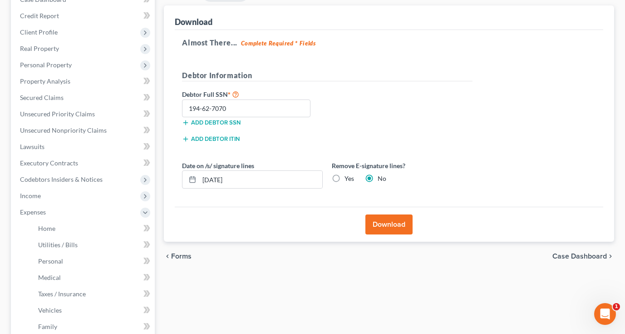
scroll to position [113, 0]
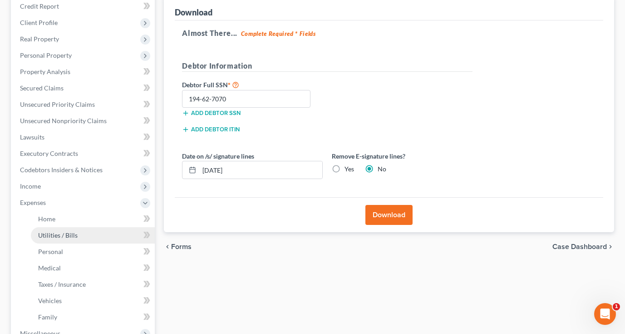
click at [52, 232] on span "Utilities / Bills" at bounding box center [57, 235] width 39 height 8
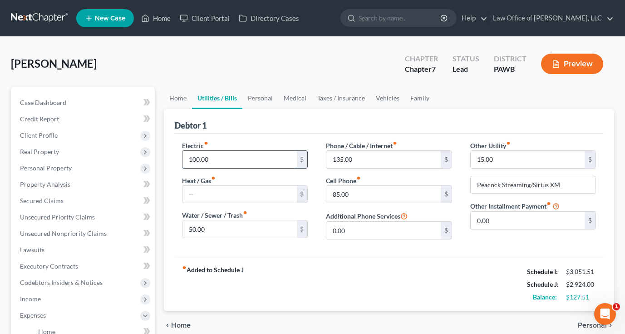
click at [200, 161] on input "100.00" at bounding box center [239, 159] width 114 height 17
type input "150.00"
click at [320, 244] on div "Phone / Cable / Internet fiber_manual_record 135.00 $ Cell Phone fiber_manual_r…" at bounding box center [389, 194] width 144 height 106
click at [575, 68] on button "Preview" at bounding box center [572, 64] width 62 height 20
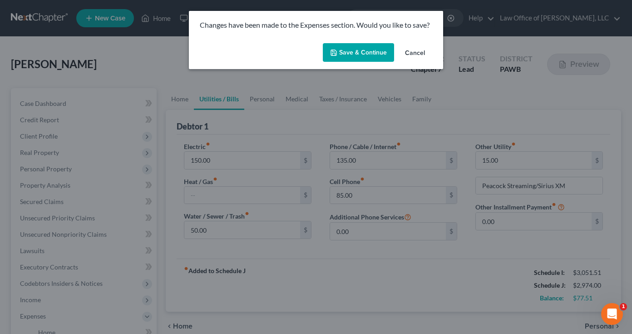
click at [374, 50] on button "Save & Continue" at bounding box center [358, 52] width 71 height 19
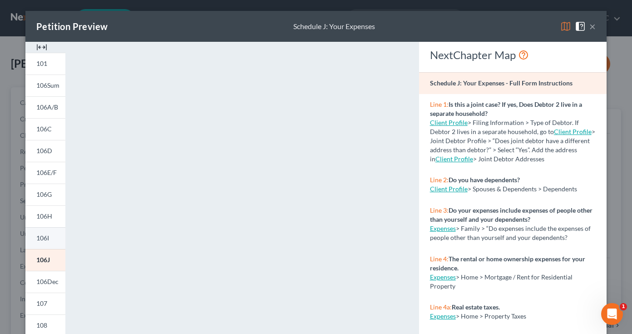
click at [41, 242] on link "106I" at bounding box center [45, 238] width 40 height 22
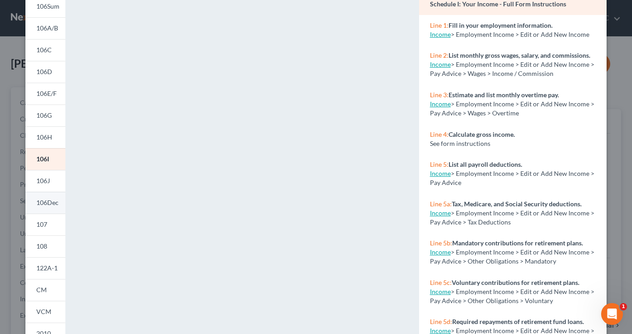
scroll to position [80, 0]
click at [42, 133] on span "106H" at bounding box center [44, 136] width 16 height 8
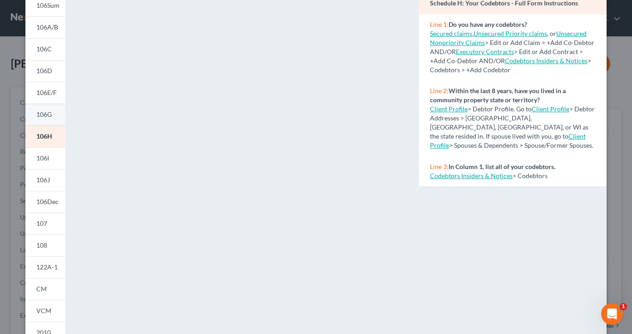
click at [48, 115] on span "106G" at bounding box center [43, 114] width 15 height 8
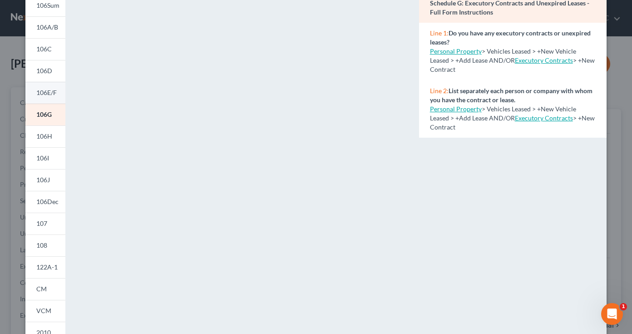
click at [46, 93] on span "106E/F" at bounding box center [46, 92] width 20 height 8
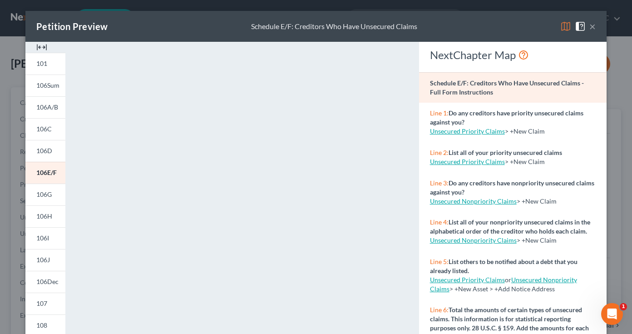
scroll to position [0, 0]
click at [47, 149] on span "106D" at bounding box center [44, 151] width 16 height 8
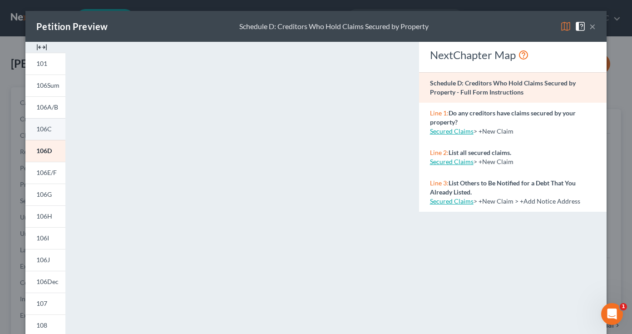
click at [45, 131] on span "106C" at bounding box center [43, 129] width 15 height 8
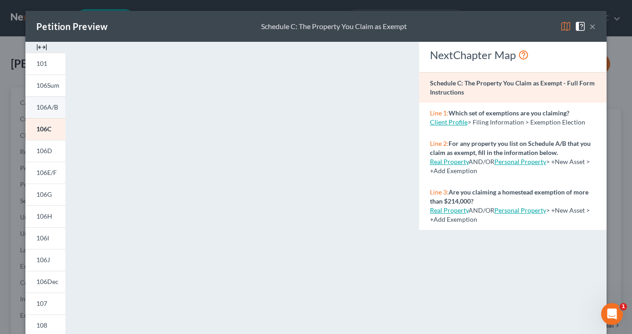
click at [47, 107] on span "106A/B" at bounding box center [47, 107] width 22 height 8
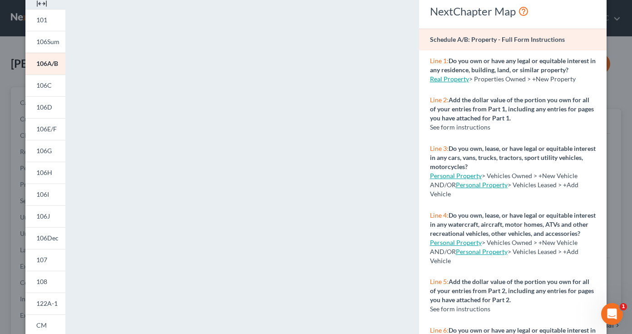
scroll to position [43, 0]
click at [43, 41] on span "106Sum" at bounding box center [47, 42] width 23 height 8
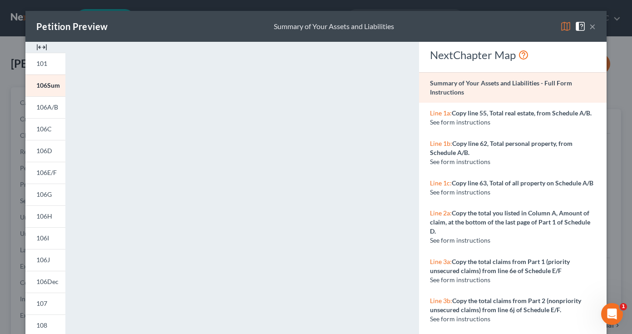
scroll to position [0, 0]
click at [40, 64] on span "101" at bounding box center [41, 63] width 11 height 8
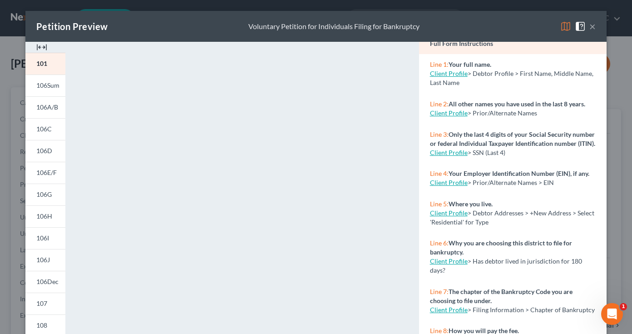
click at [590, 28] on button "×" at bounding box center [592, 26] width 6 height 11
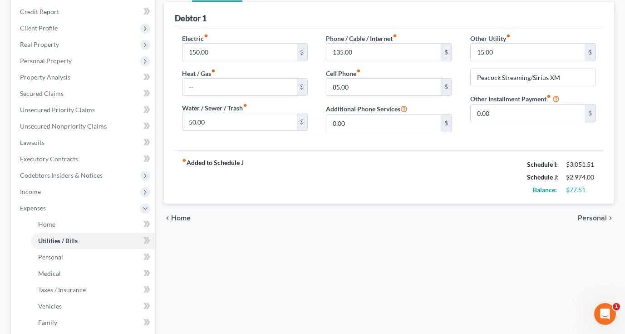
scroll to position [108, 0]
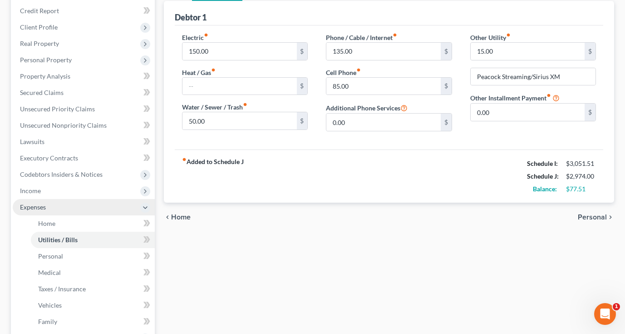
click at [51, 210] on span "Expenses" at bounding box center [84, 207] width 142 height 16
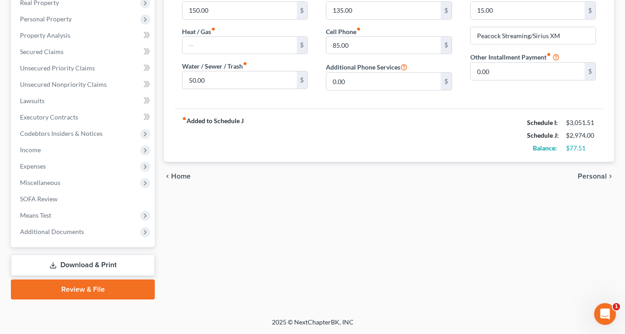
click at [68, 264] on link "Download & Print" at bounding box center [83, 264] width 144 height 21
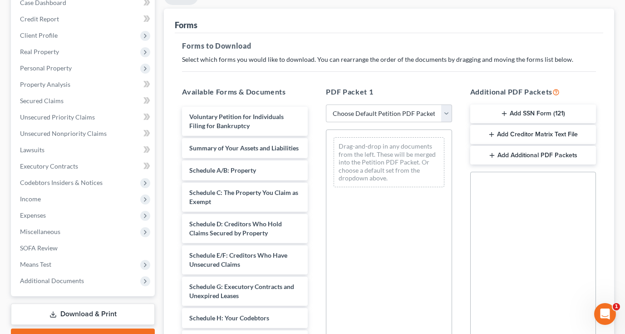
scroll to position [100, 0]
select select "0"
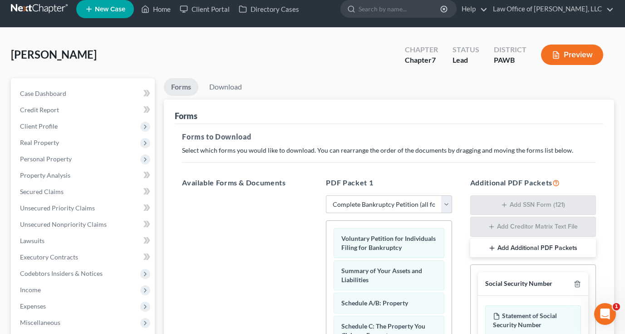
scroll to position [6, 0]
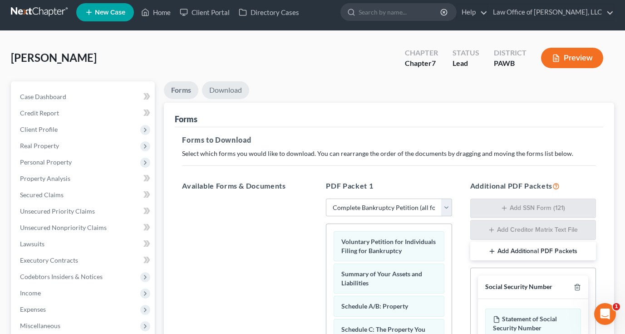
click at [234, 89] on link "Download" at bounding box center [225, 90] width 47 height 18
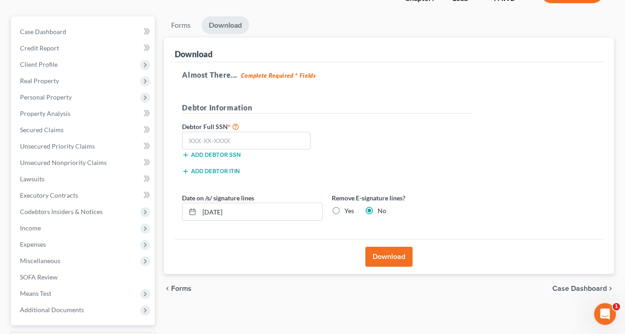
scroll to position [72, 0]
click at [393, 256] on button "Download" at bounding box center [388, 256] width 47 height 20
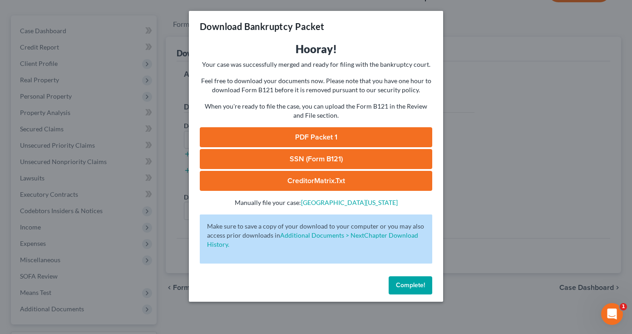
click at [329, 133] on link "PDF Packet 1" at bounding box center [316, 137] width 232 height 20
click at [411, 286] on span "Complete!" at bounding box center [410, 285] width 29 height 8
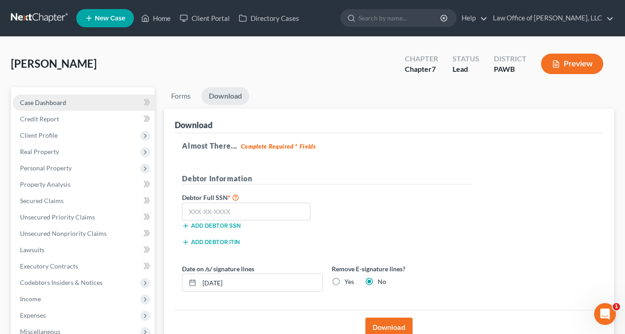
scroll to position [0, 0]
click at [57, 103] on span "Case Dashboard" at bounding box center [43, 102] width 46 height 8
